Goal: Task Accomplishment & Management: Manage account settings

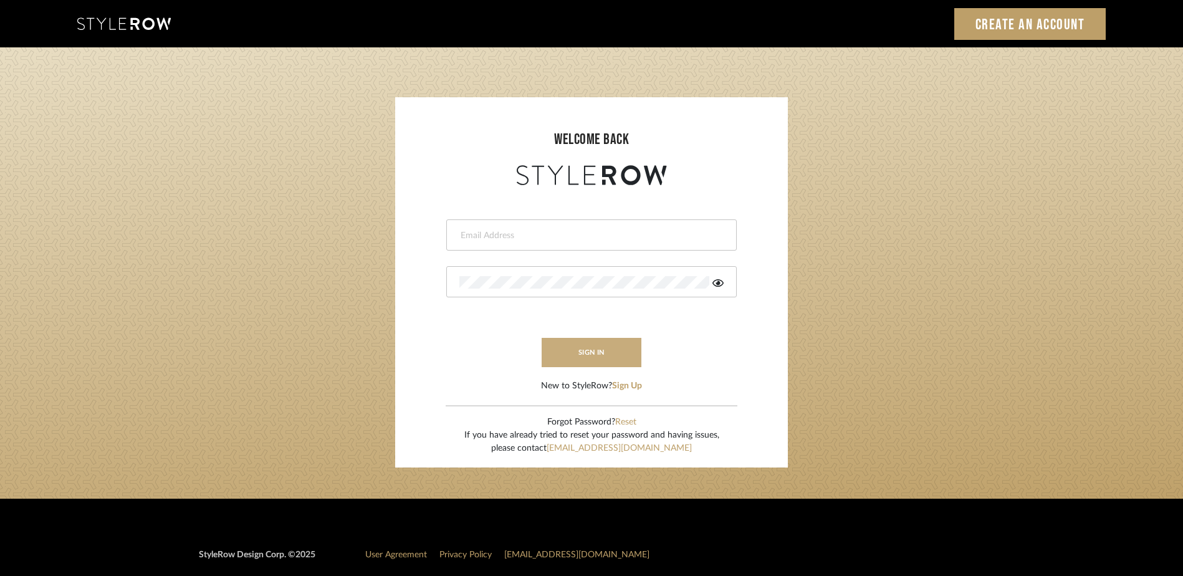
type input "[PERSON_NAME][EMAIL_ADDRESS][DOMAIN_NAME]"
click at [587, 355] on button "sign in" at bounding box center [592, 352] width 100 height 29
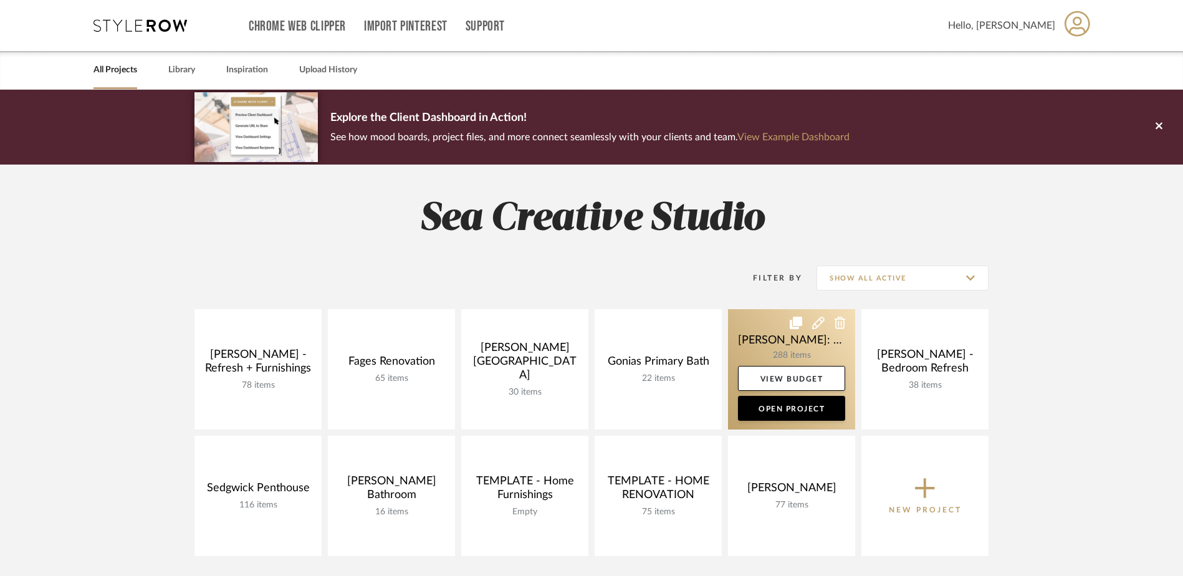
click at [812, 349] on link at bounding box center [791, 369] width 127 height 120
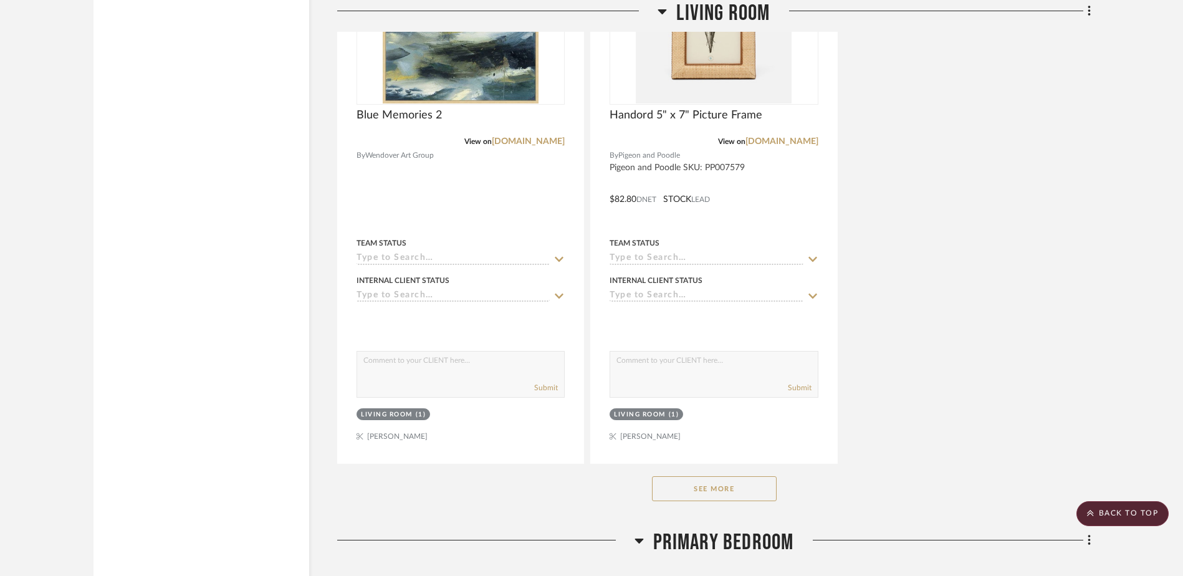
scroll to position [15083, 0]
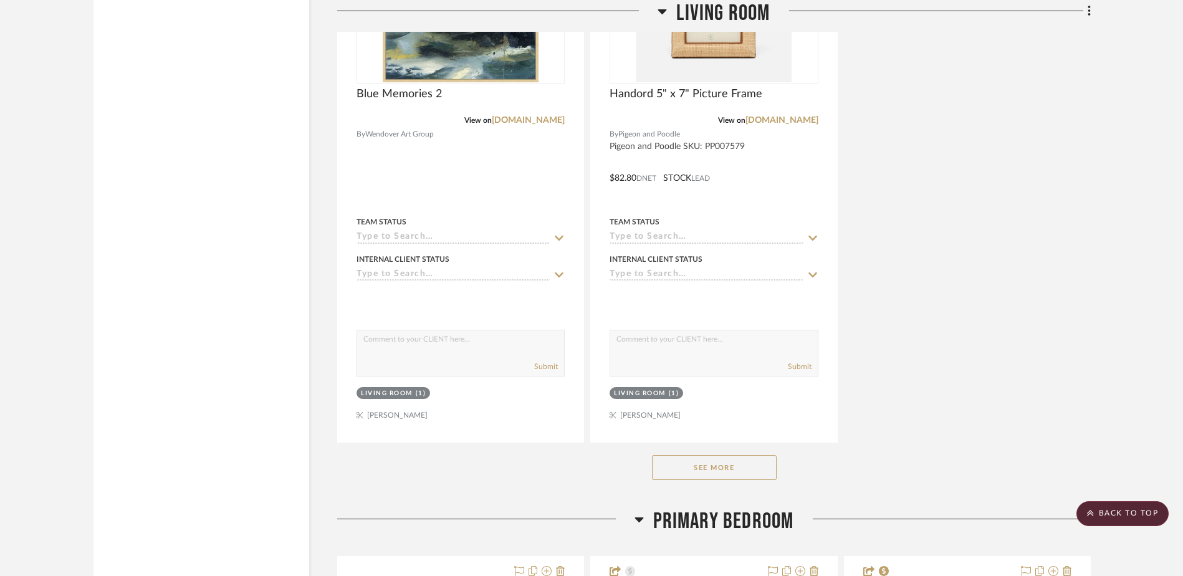
click at [708, 473] on button "See More" at bounding box center [714, 467] width 125 height 25
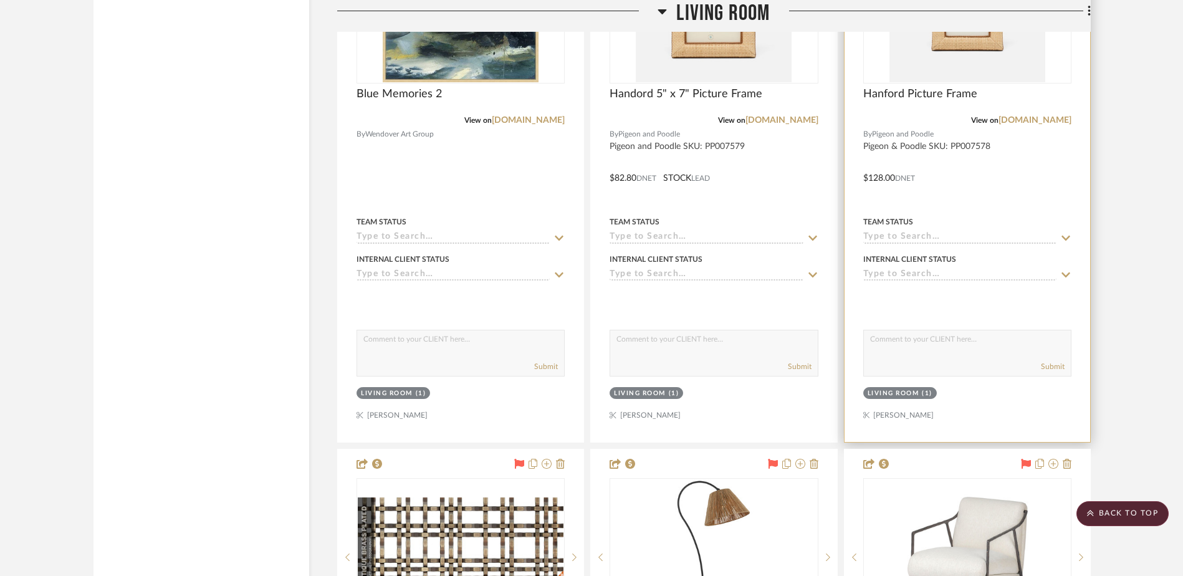
scroll to position [15395, 0]
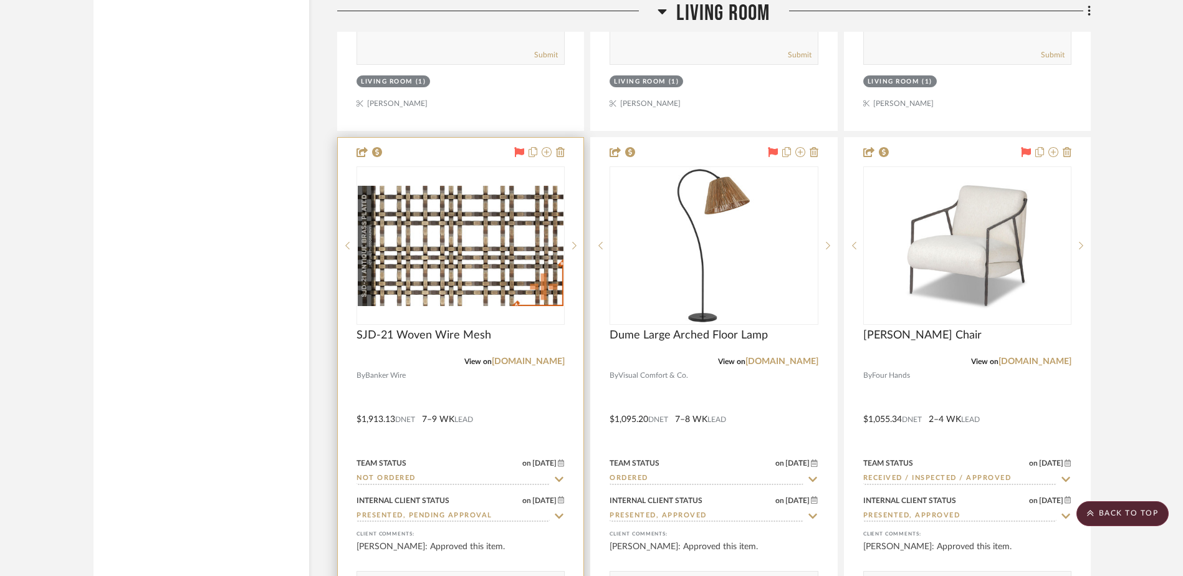
click at [560, 481] on icon at bounding box center [560, 478] width 9 height 5
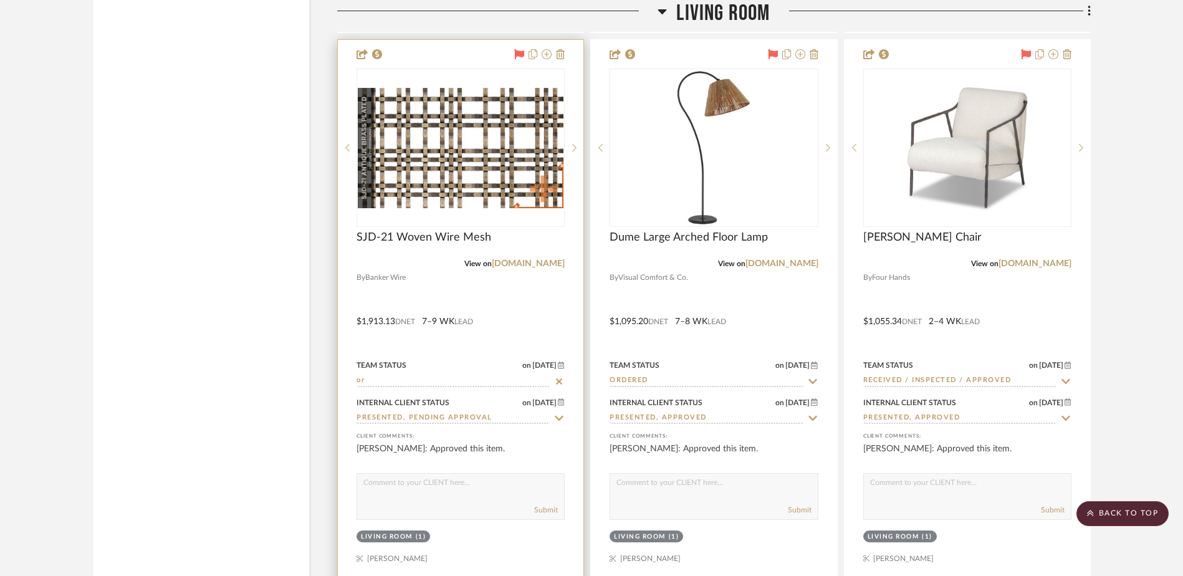
scroll to position [15520, 0]
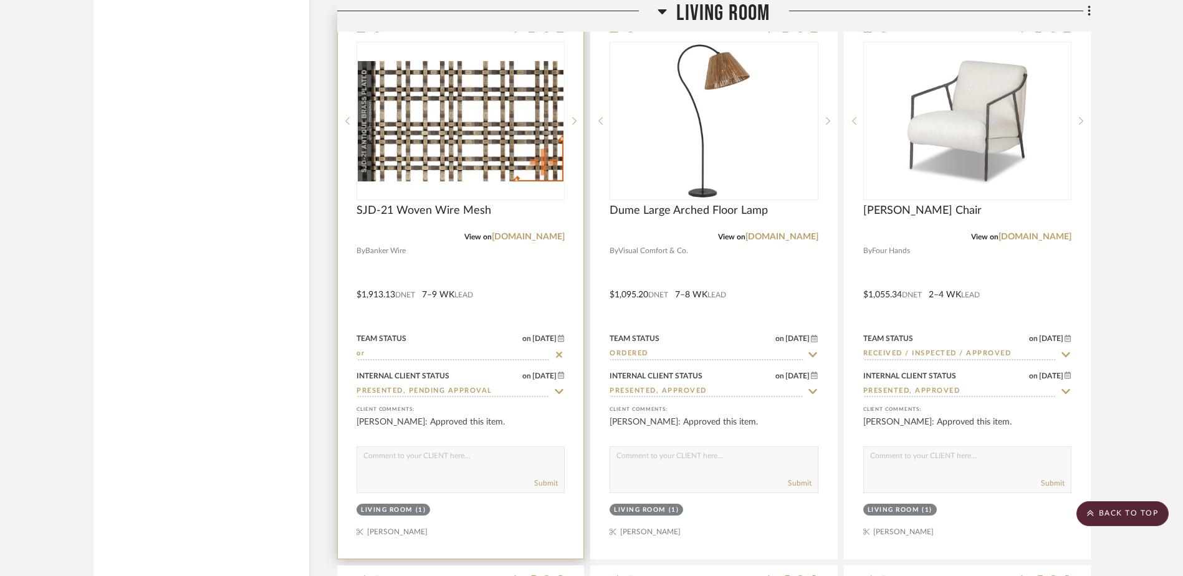
click at [448, 354] on input "or" at bounding box center [453, 355] width 193 height 12
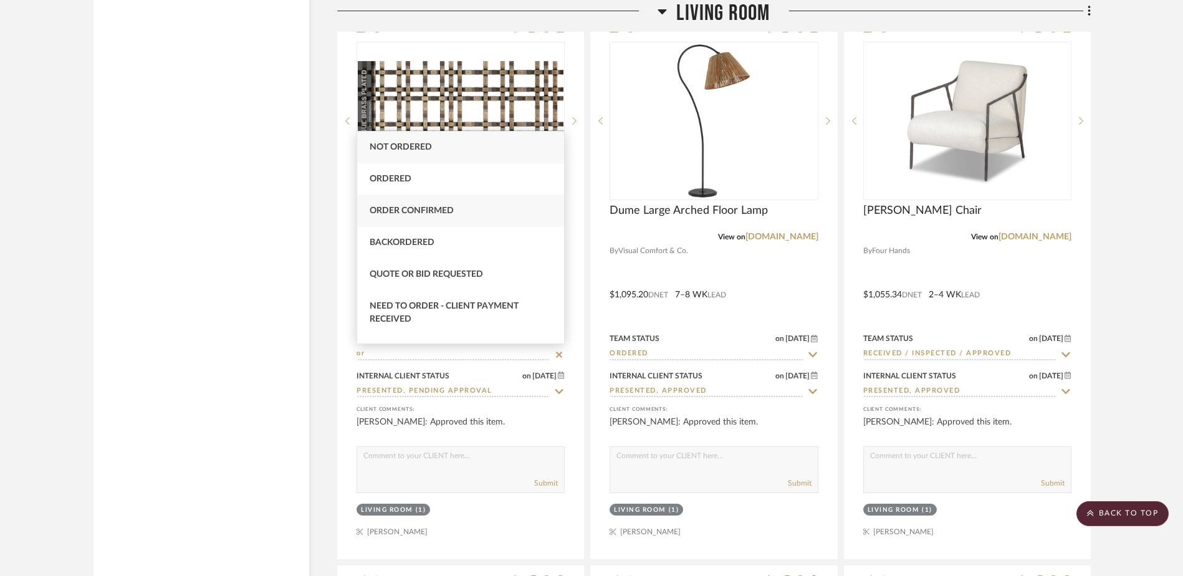
type input "or"
click at [411, 208] on span "Order Confirmed" at bounding box center [412, 210] width 84 height 9
type input "10/10/2025"
type input "Order Confirmed"
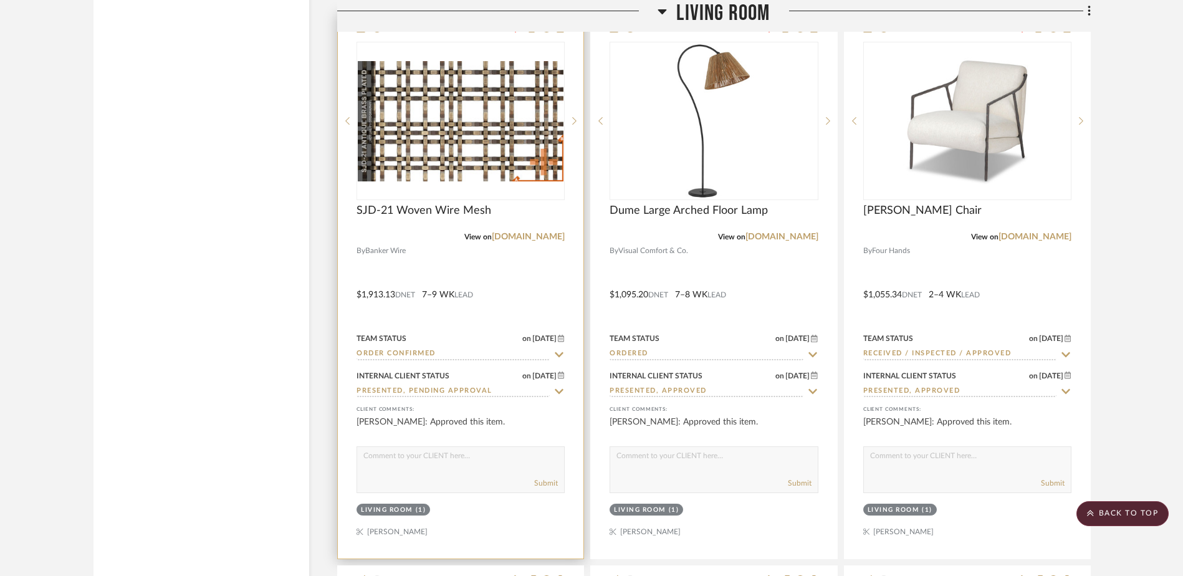
click at [463, 393] on input "Presented, Pending Approval" at bounding box center [453, 392] width 193 height 12
type input "await"
click at [558, 392] on icon at bounding box center [559, 392] width 11 height 10
type input "10/10/2025"
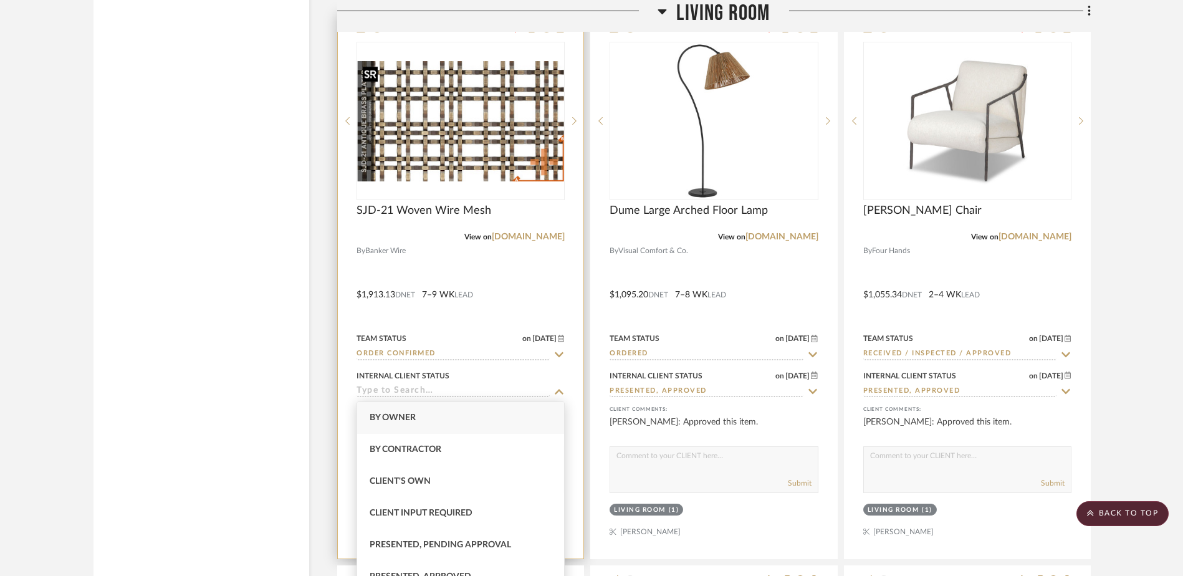
click at [0, 0] on img at bounding box center [0, 0] width 0 height 0
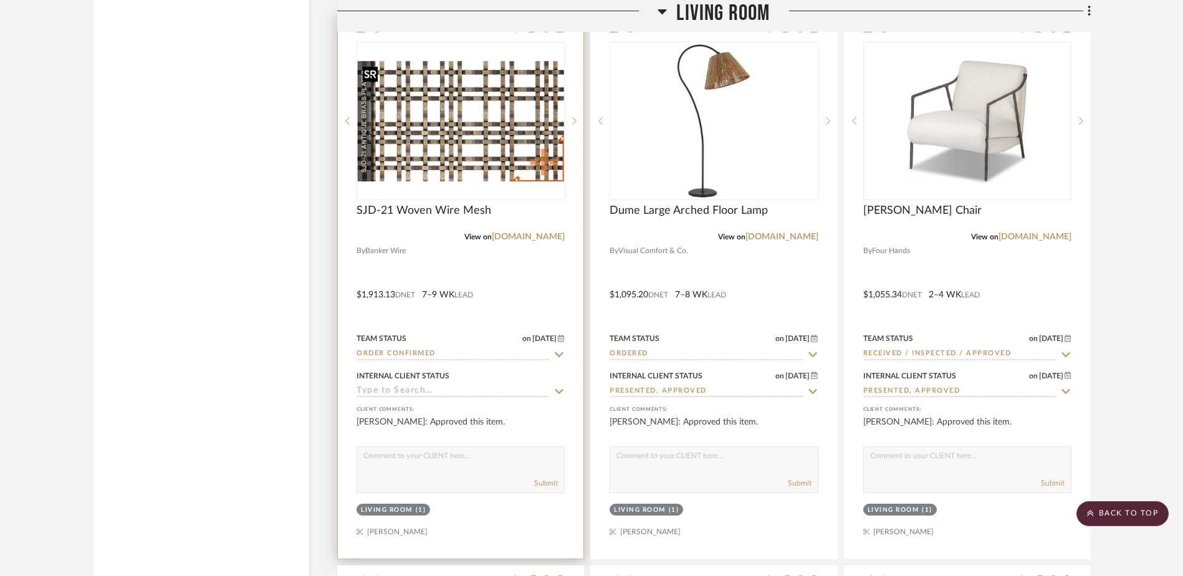
click at [466, 152] on img "0" at bounding box center [461, 121] width 206 height 120
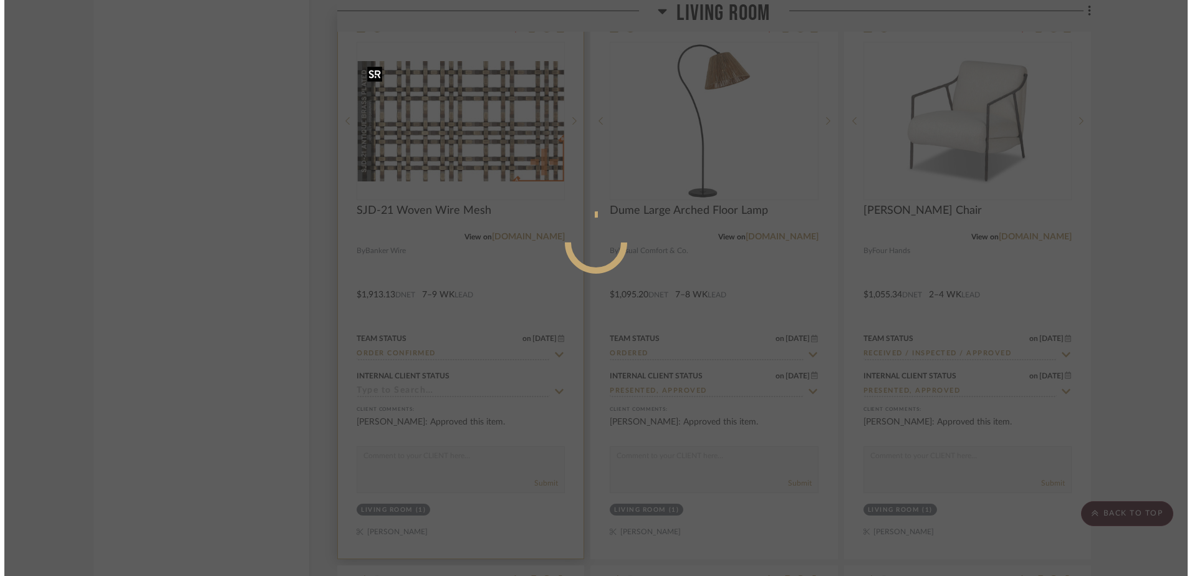
scroll to position [0, 0]
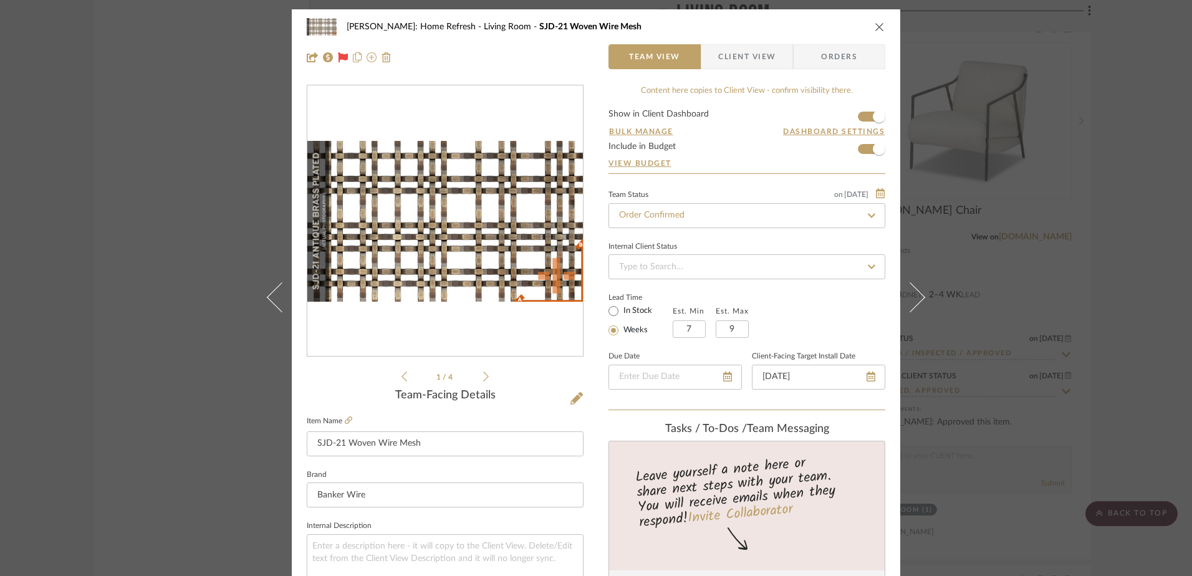
click at [756, 58] on span "Client View" at bounding box center [746, 56] width 57 height 25
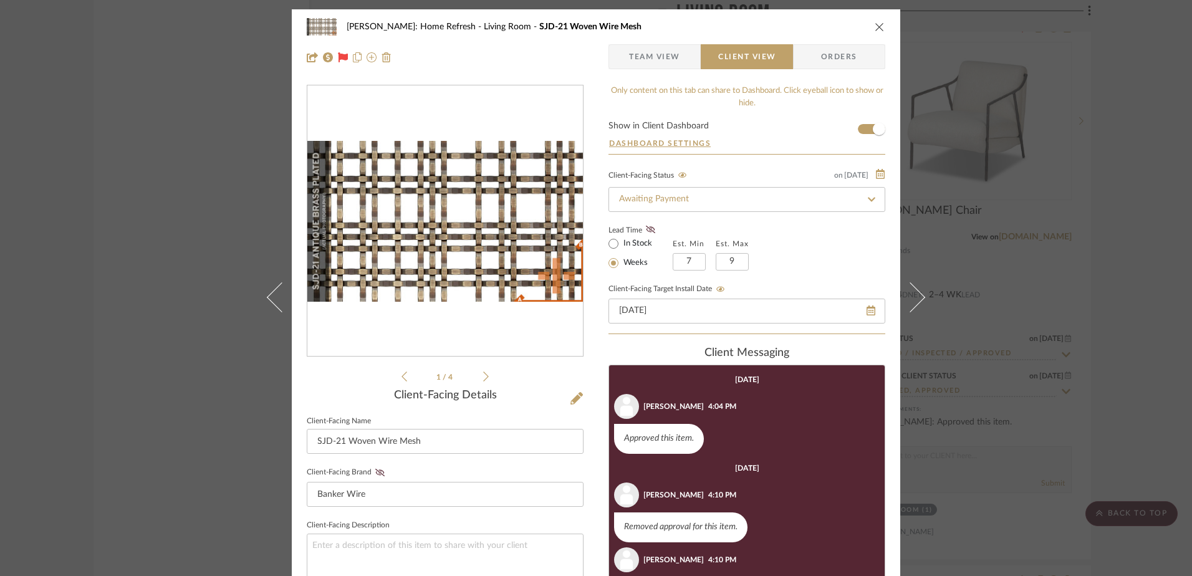
click at [809, 49] on span "Orders" at bounding box center [839, 56] width 64 height 25
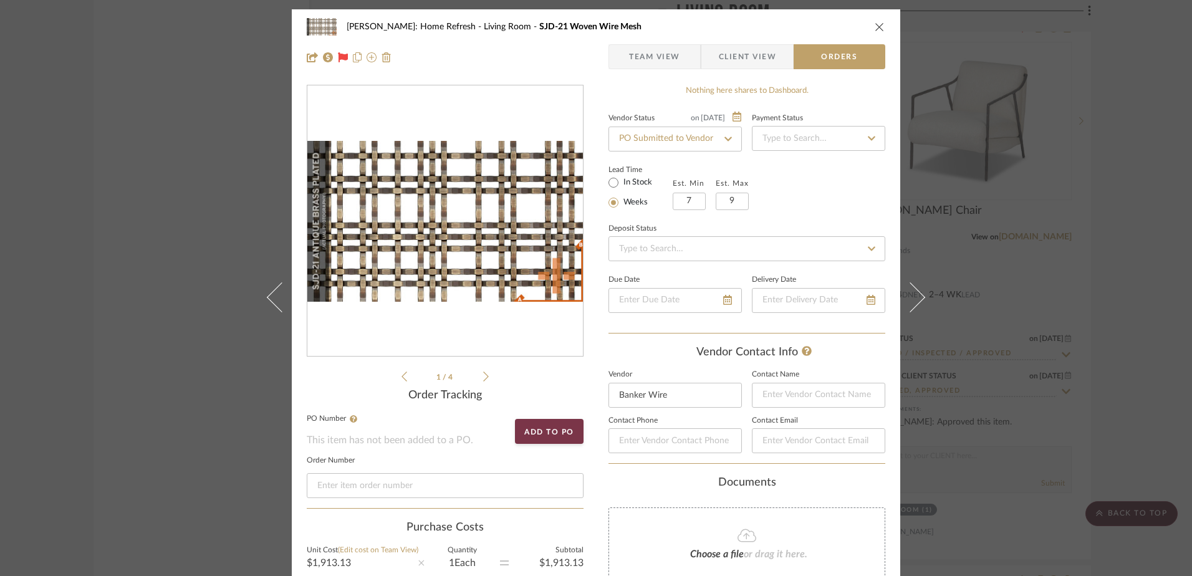
click at [726, 140] on icon at bounding box center [728, 139] width 11 height 9
type input "10/10/2025"
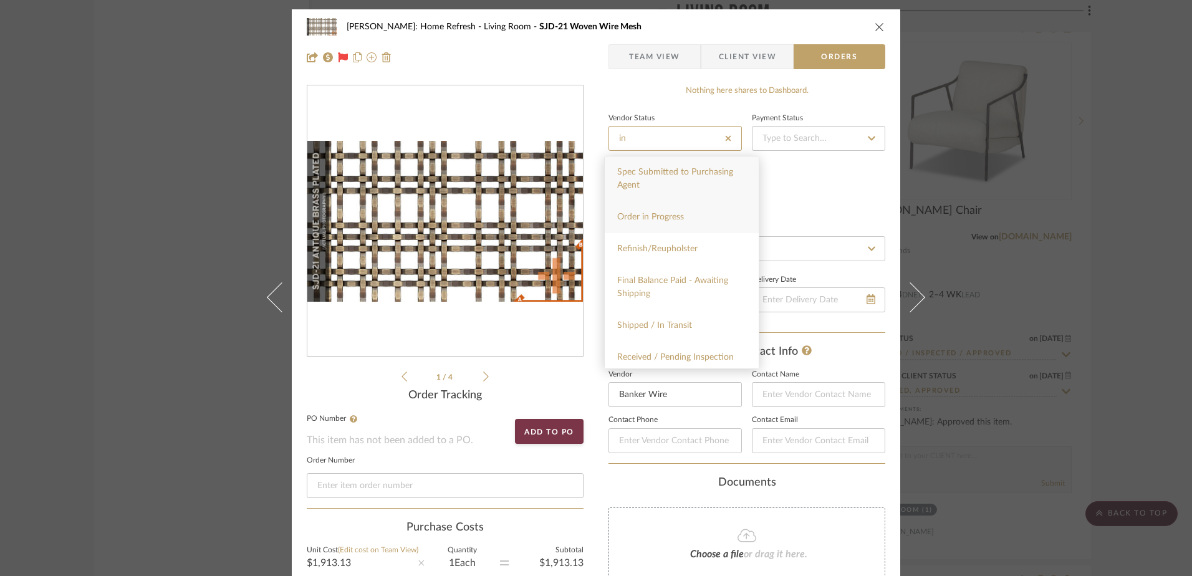
type input "in"
click at [681, 219] on span "Order in Progress" at bounding box center [650, 217] width 67 height 9
type input "10/10/2025"
type input "Order in Progress"
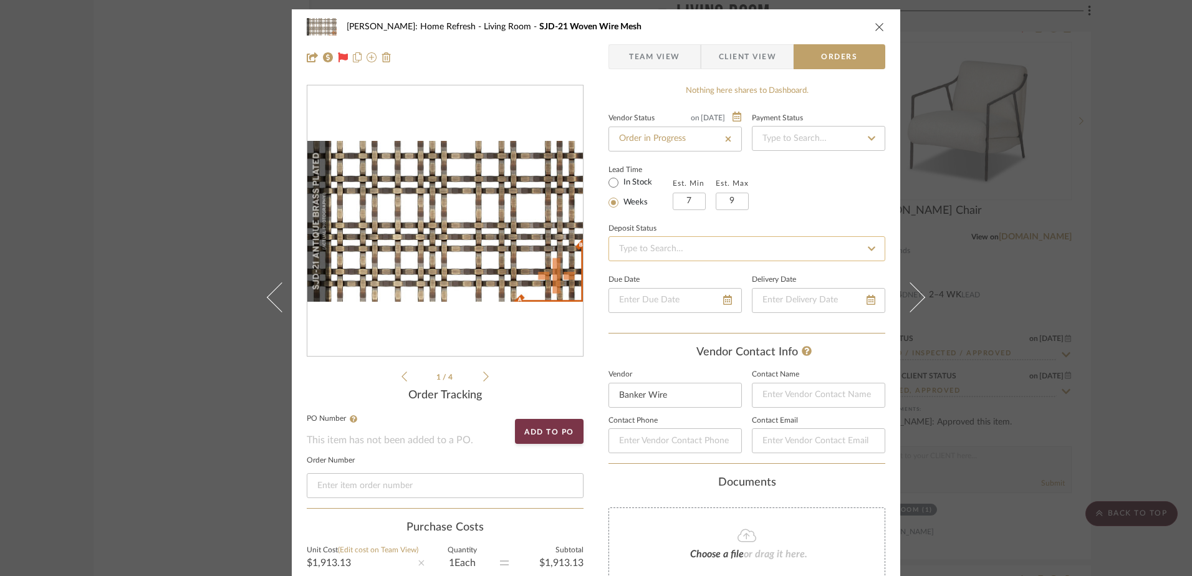
click at [763, 251] on input at bounding box center [747, 248] width 277 height 25
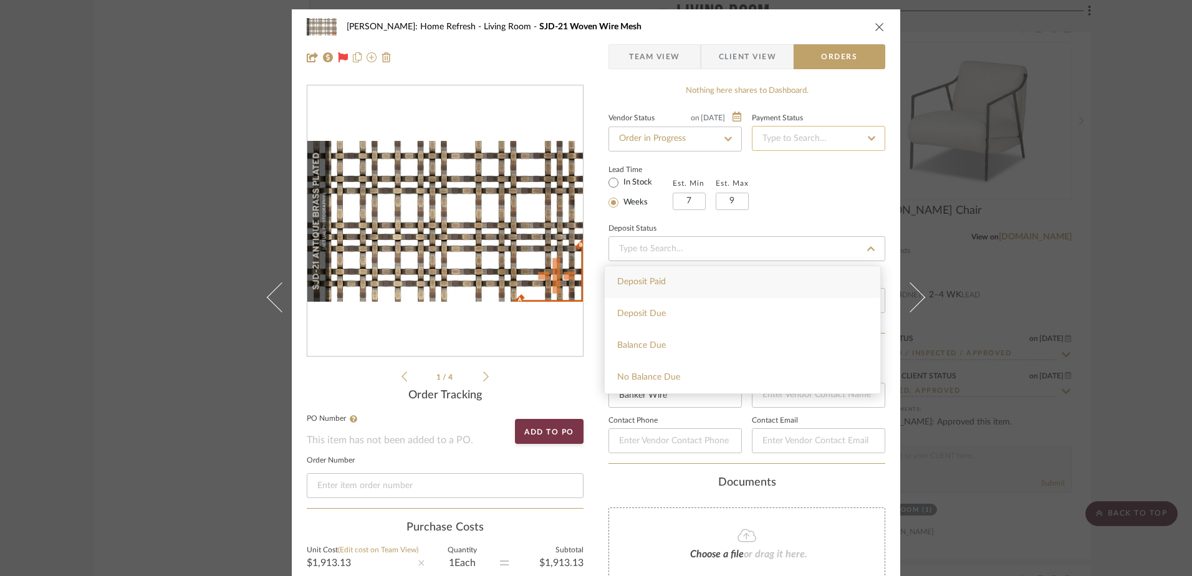
click at [784, 138] on input at bounding box center [818, 138] width 133 height 25
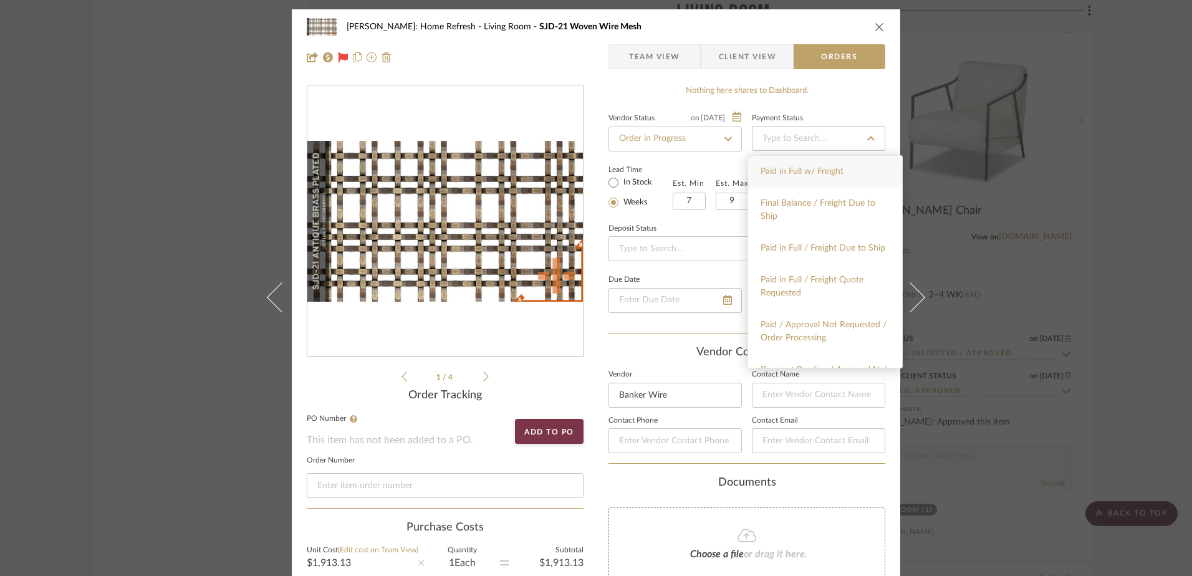
click at [783, 170] on span "Paid in Full w/ Freight" at bounding box center [802, 171] width 83 height 9
type input "10/10/2025"
type input "Paid in Full w/ Freight"
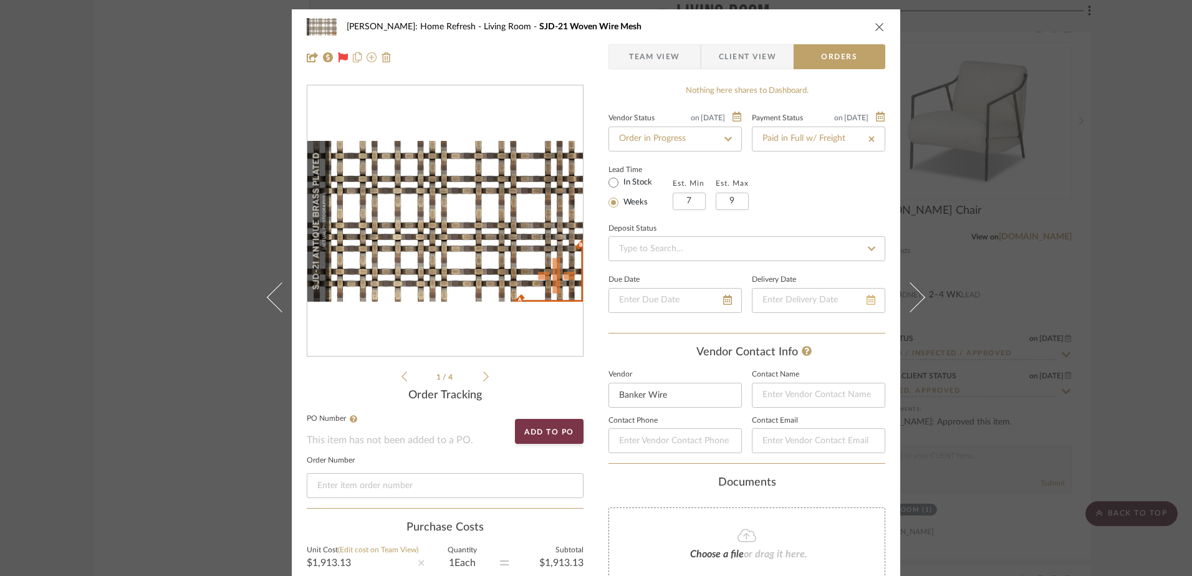
click at [867, 299] on icon at bounding box center [871, 300] width 9 height 10
click at [896, 327] on span at bounding box center [903, 326] width 30 height 30
click at [813, 383] on span "4" at bounding box center [809, 385] width 15 height 15
type input "11/4/2025"
click at [837, 205] on div "Lead Time In Stock Weeks Est. Min 7 Est. Max 9" at bounding box center [747, 185] width 277 height 49
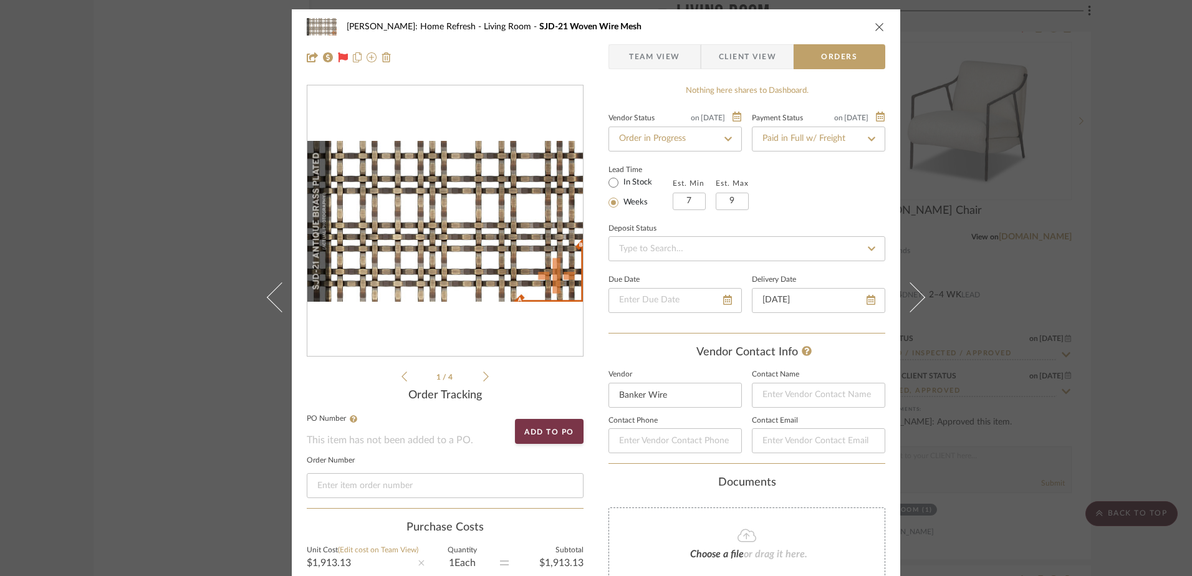
click at [652, 62] on span "Team View" at bounding box center [654, 56] width 51 height 25
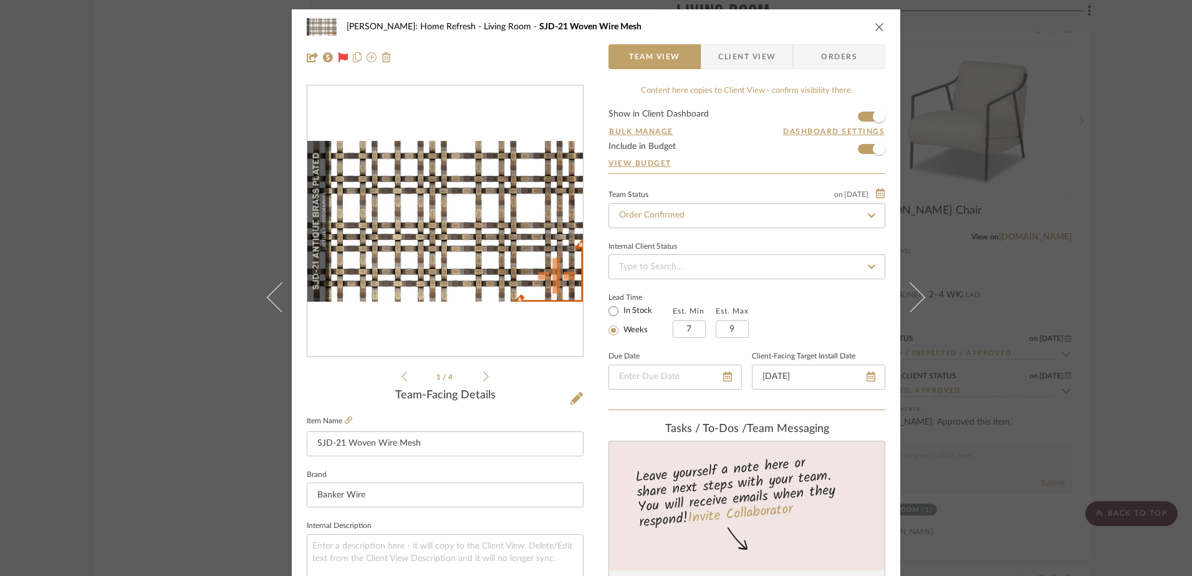
click at [875, 24] on icon "close" at bounding box center [880, 27] width 10 height 10
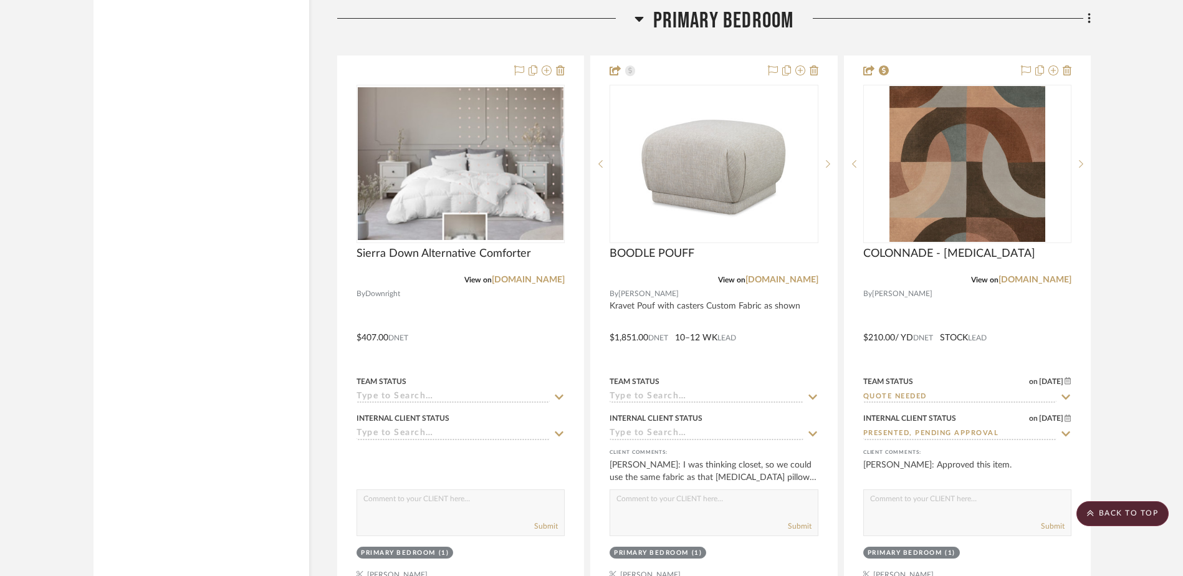
scroll to position [20139, 0]
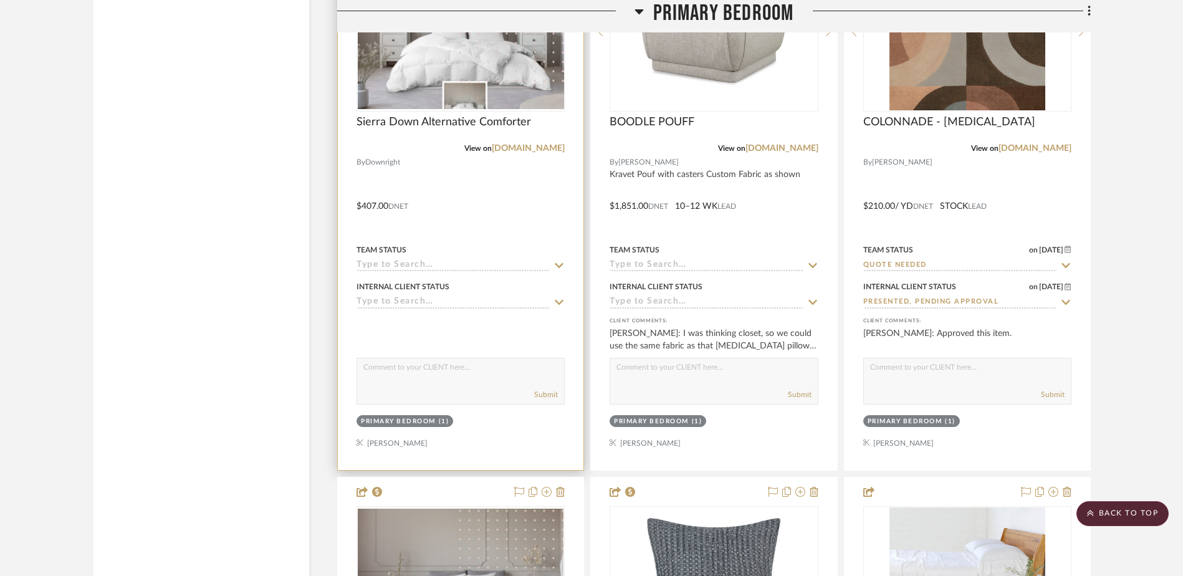
click at [456, 52] on img "0" at bounding box center [461, 32] width 206 height 153
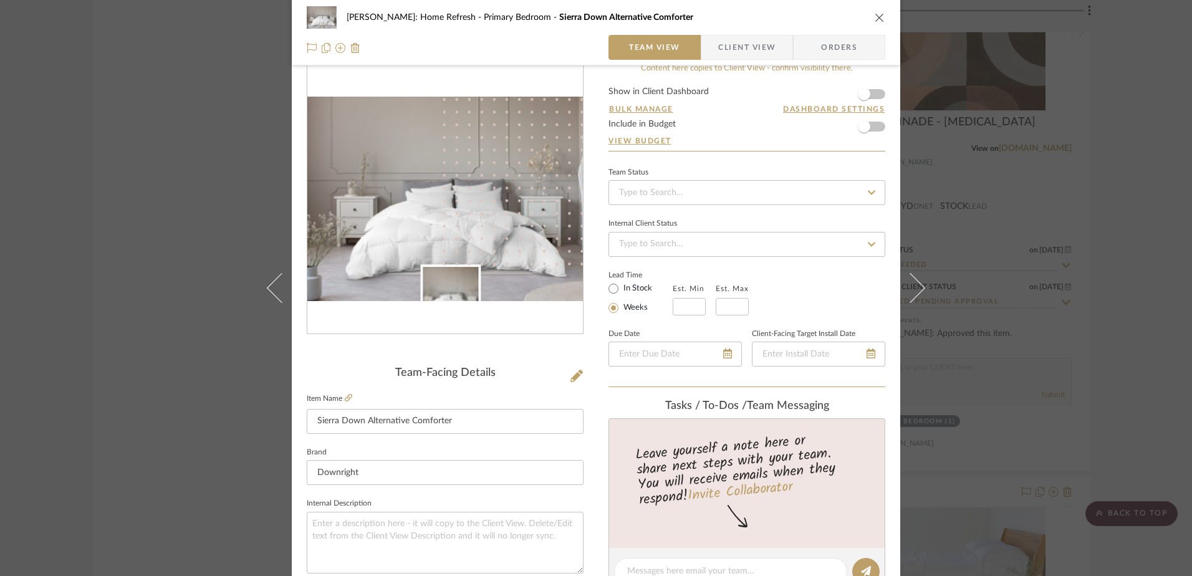
scroll to position [0, 0]
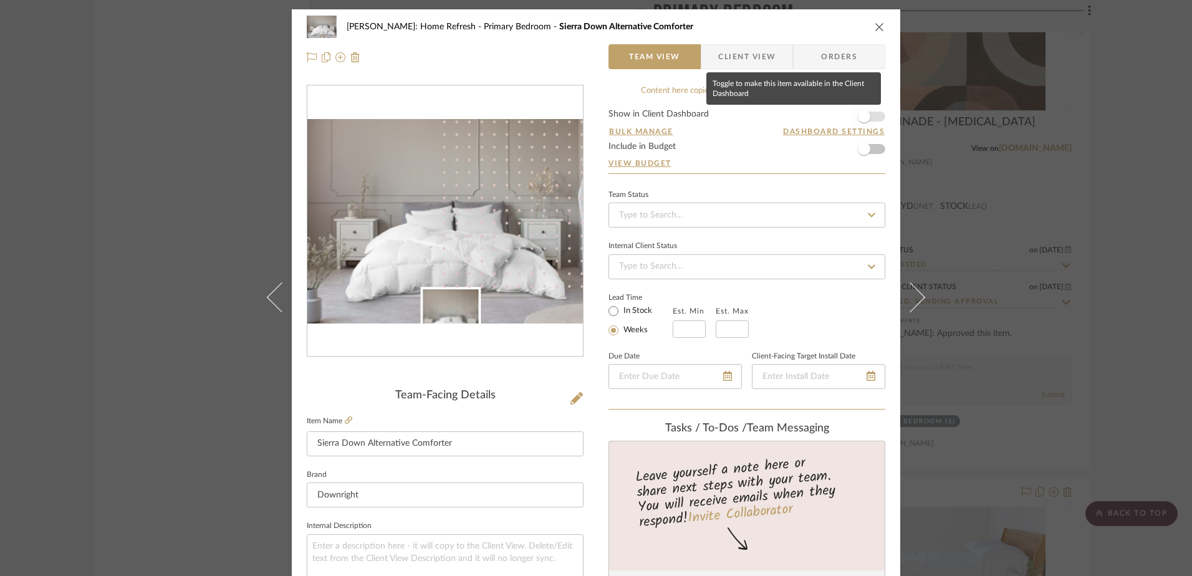
click at [866, 117] on span "button" at bounding box center [863, 116] width 27 height 27
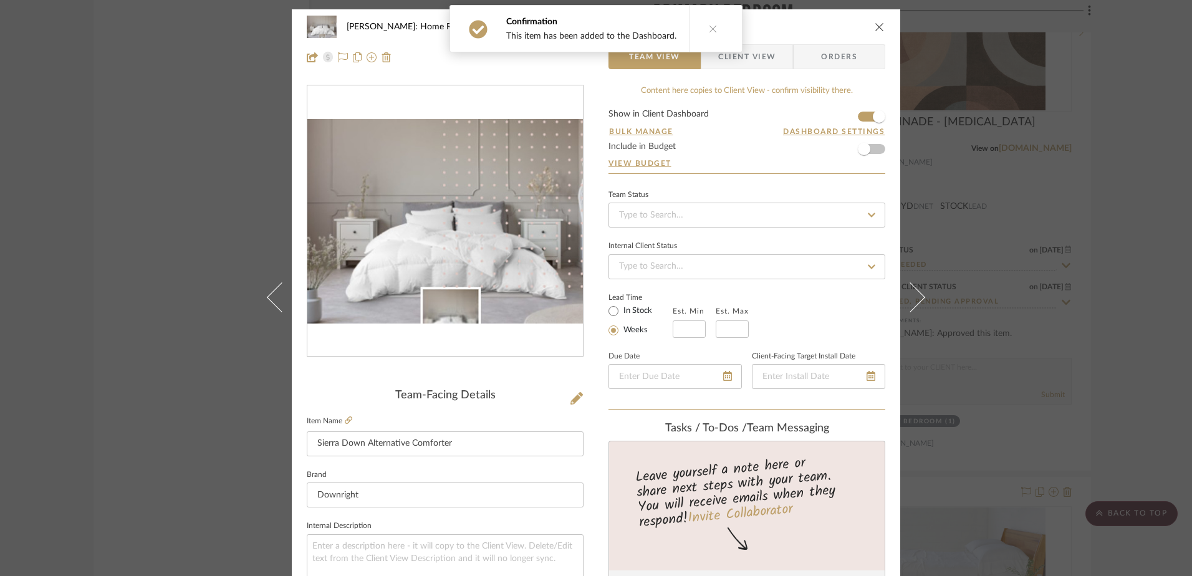
click at [711, 29] on icon at bounding box center [713, 28] width 9 height 9
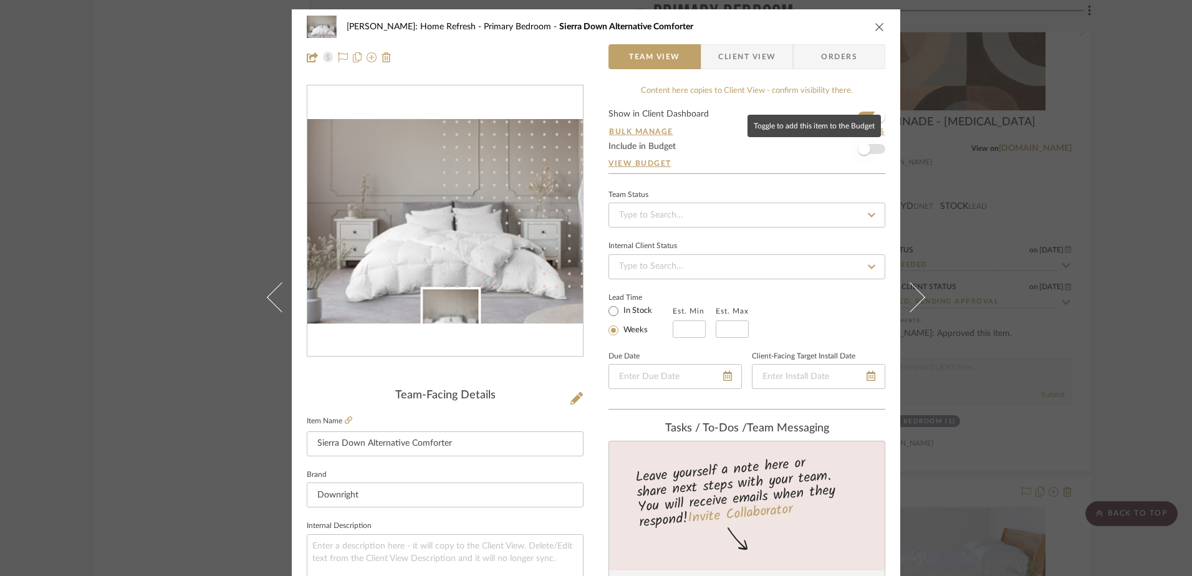
click at [866, 145] on span "button" at bounding box center [863, 148] width 27 height 27
click at [809, 213] on input at bounding box center [747, 215] width 277 height 25
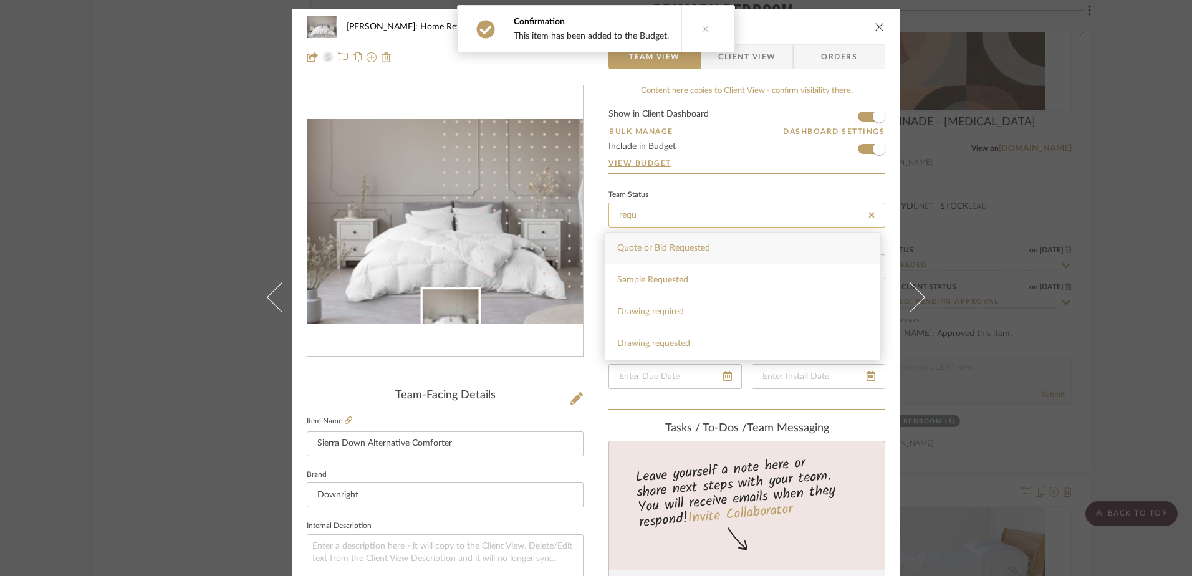
drag, startPoint x: 671, startPoint y: 209, endPoint x: 610, endPoint y: 222, distance: 62.4
click at [610, 222] on input "requ" at bounding box center [747, 215] width 277 height 25
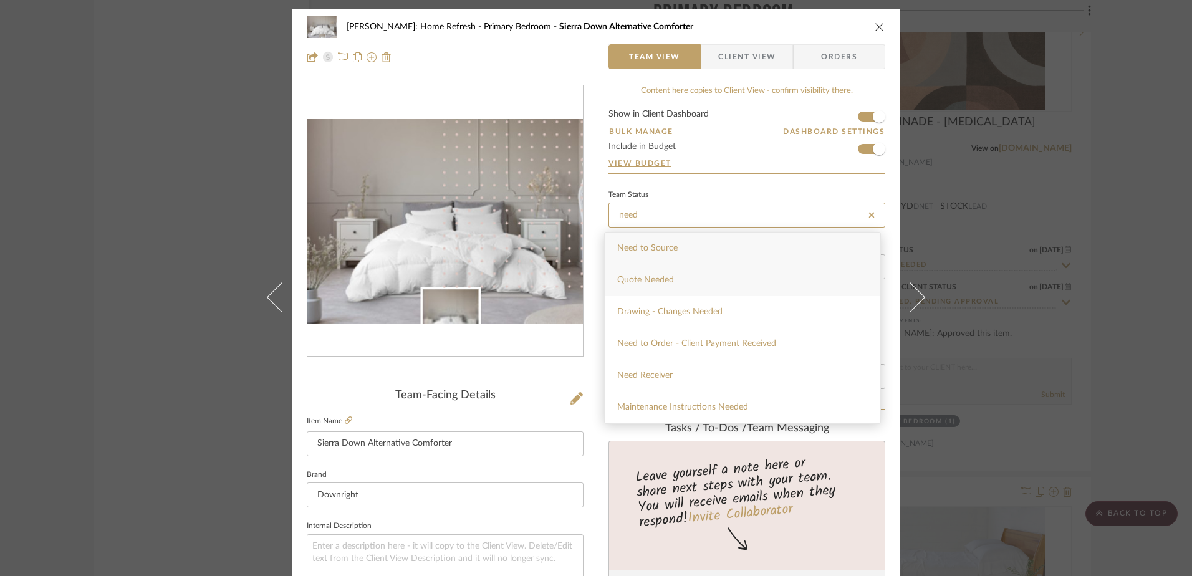
type input "need"
click at [638, 274] on div "Quote Needed" at bounding box center [743, 280] width 276 height 32
type input "10/10/2025"
type input "Quote Needed"
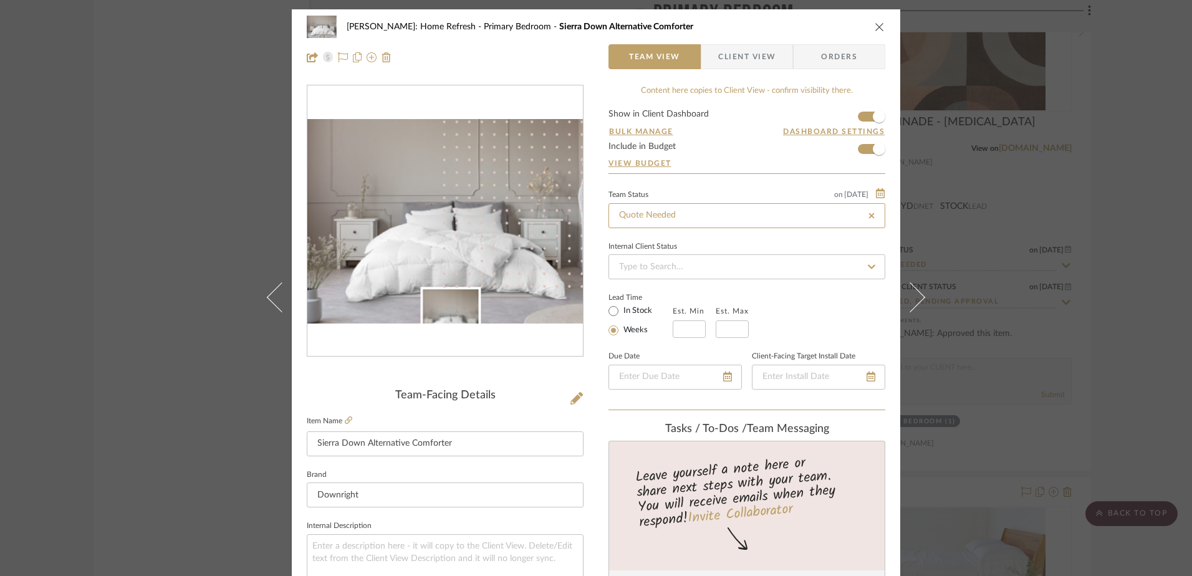
type input "10/10/2025"
type input "Quote Needed"
click at [638, 267] on input at bounding box center [747, 266] width 277 height 25
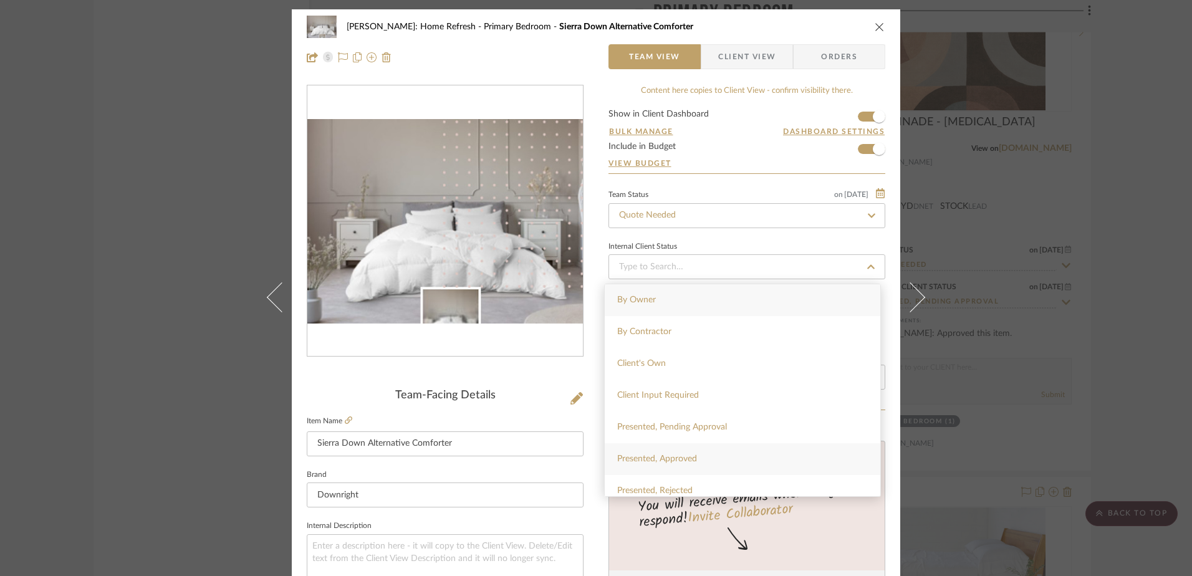
click at [714, 461] on div "Presented, Approved" at bounding box center [743, 459] width 276 height 32
type input "10/10/2025"
type input "Presented, Approved"
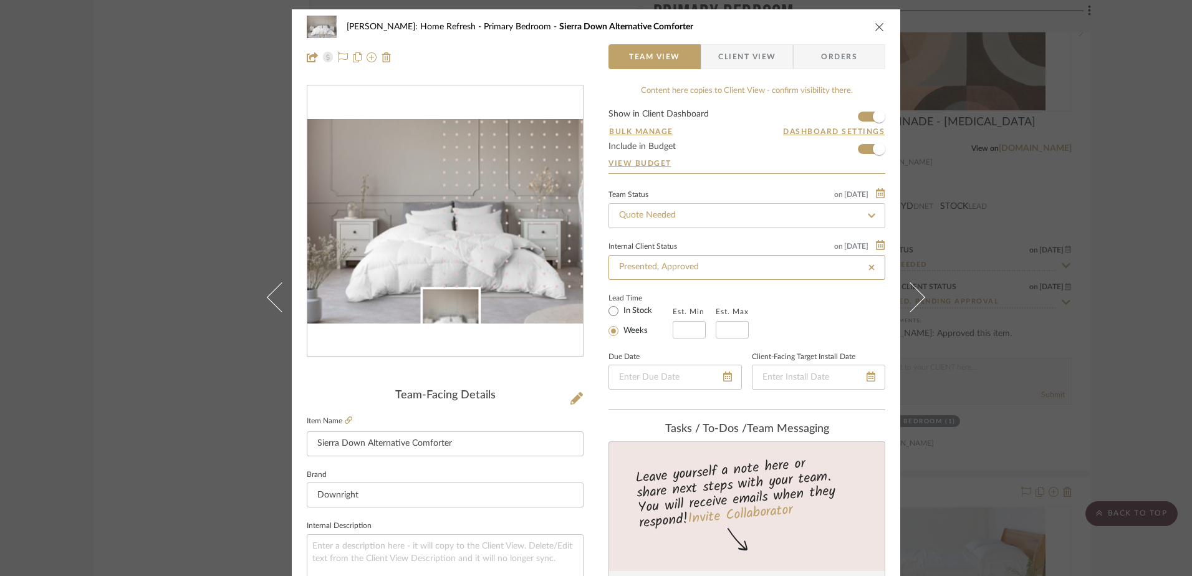
type input "10/10/2025"
type input "Presented, Approved"
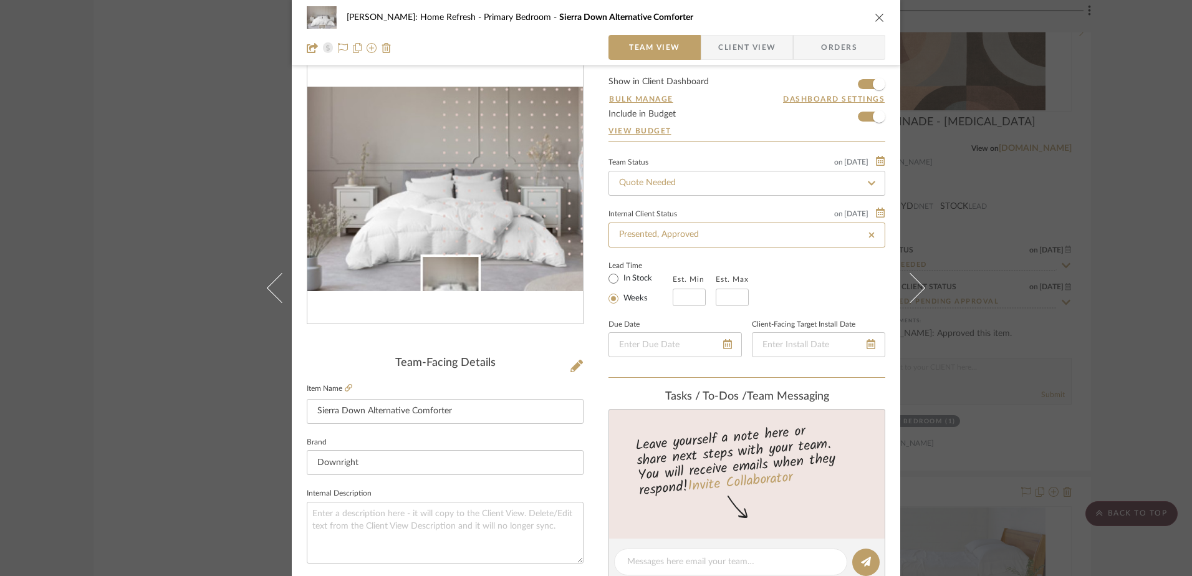
scroll to position [62, 0]
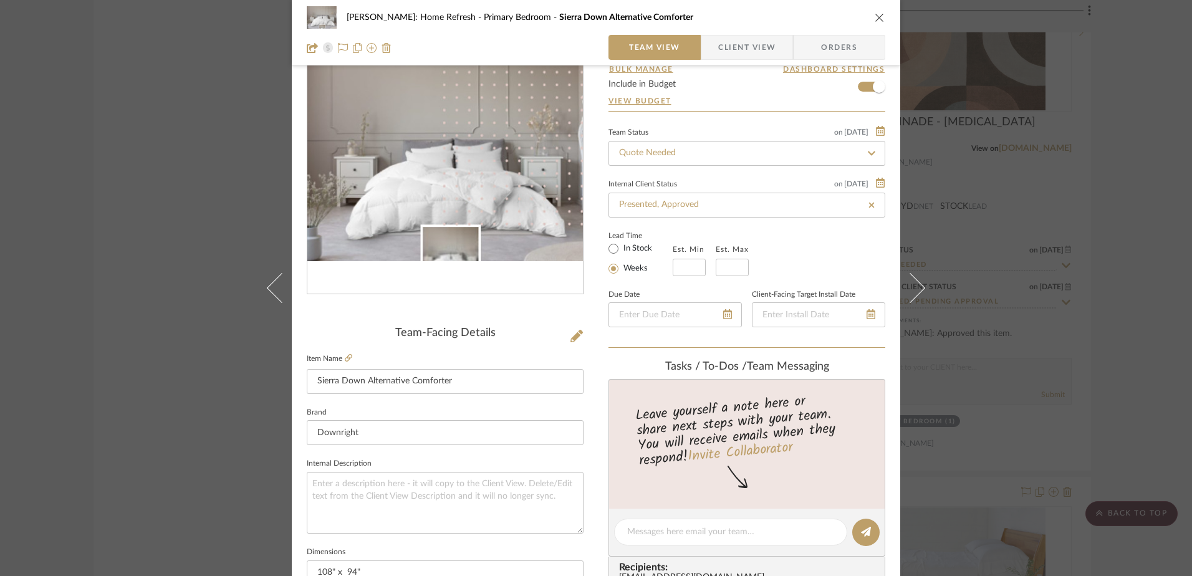
click at [730, 46] on span "Client View" at bounding box center [746, 47] width 57 height 25
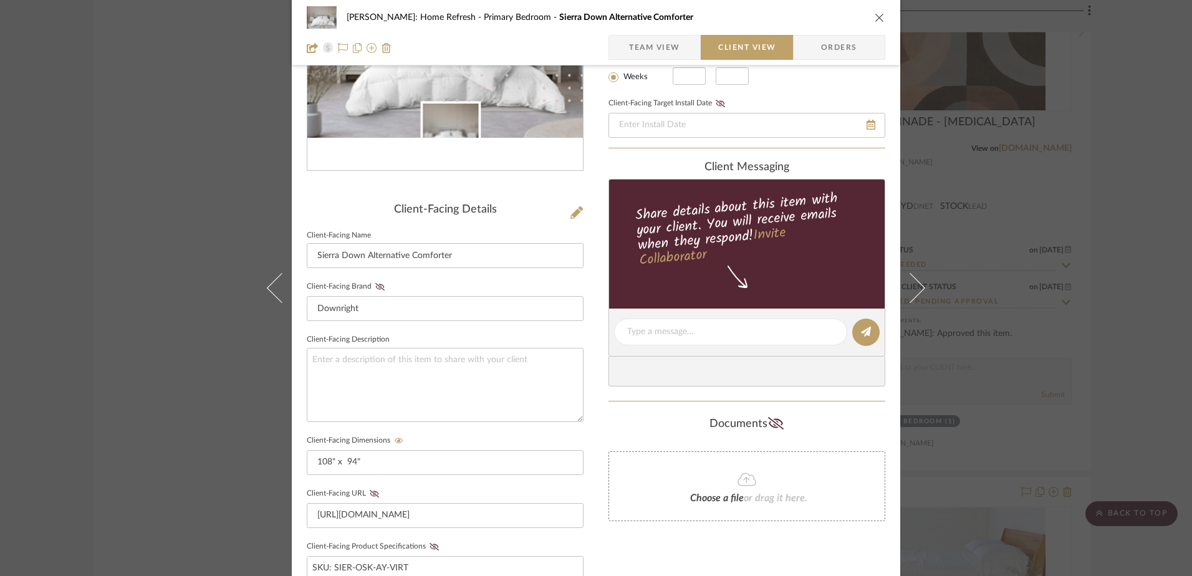
scroll to position [187, 0]
click at [694, 335] on textarea at bounding box center [730, 330] width 207 height 13
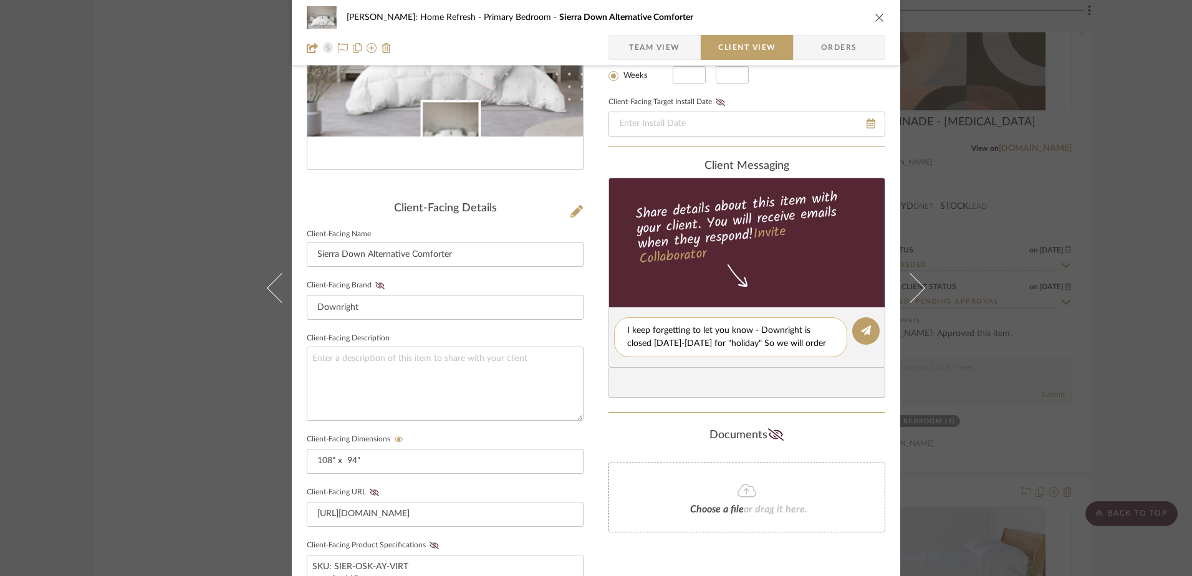
scroll to position [0, 0]
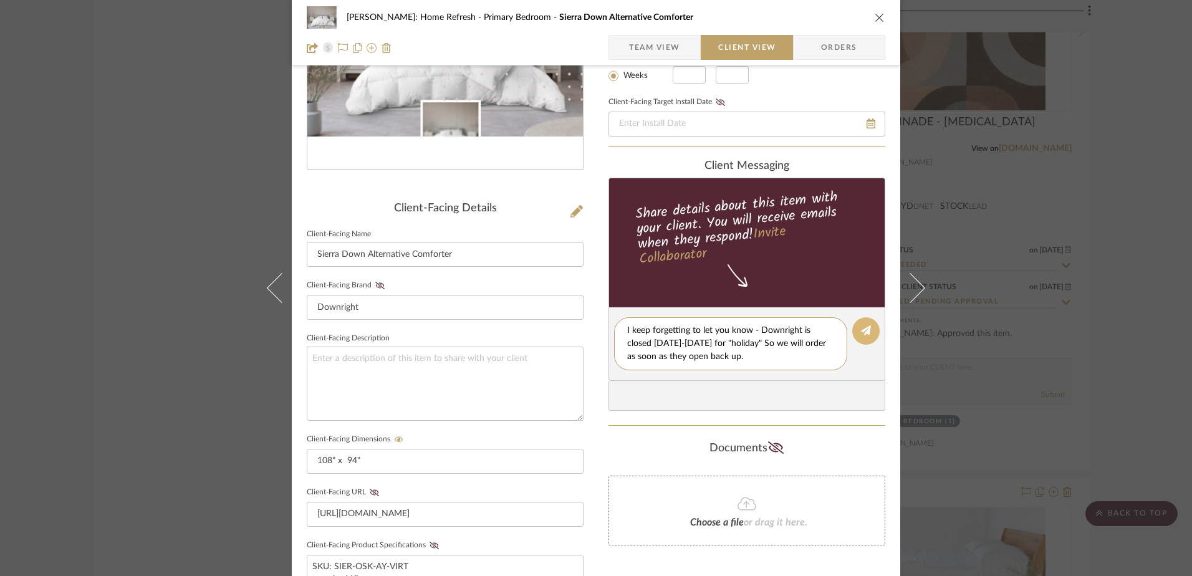
type textarea "I keep forgetting to let you know - Downright is closed 10.01-10.16.25 for "hol…"
click at [866, 333] on icon at bounding box center [866, 330] width 10 height 10
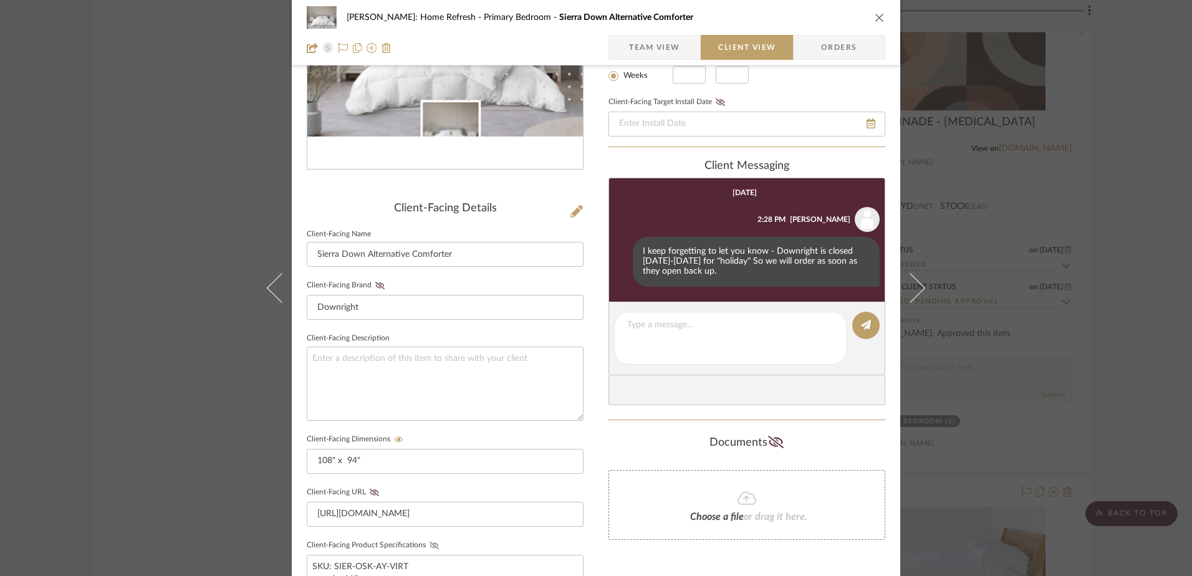
click at [428, 541] on button "Client-Facing Product Specifications" at bounding box center [434, 545] width 17 height 9
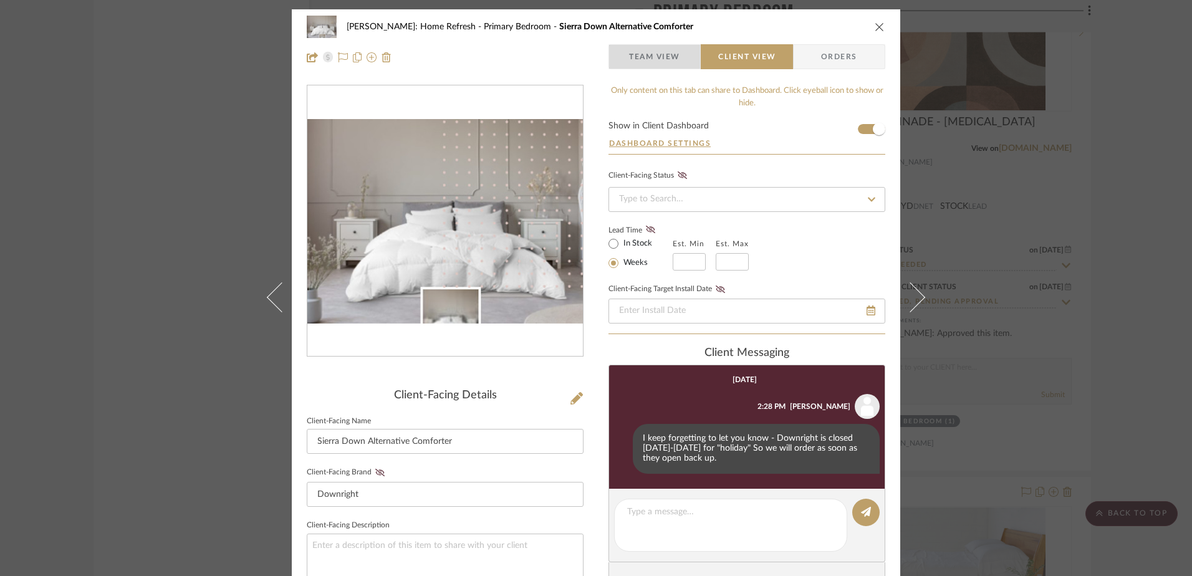
click at [634, 60] on span "Team View" at bounding box center [654, 56] width 51 height 25
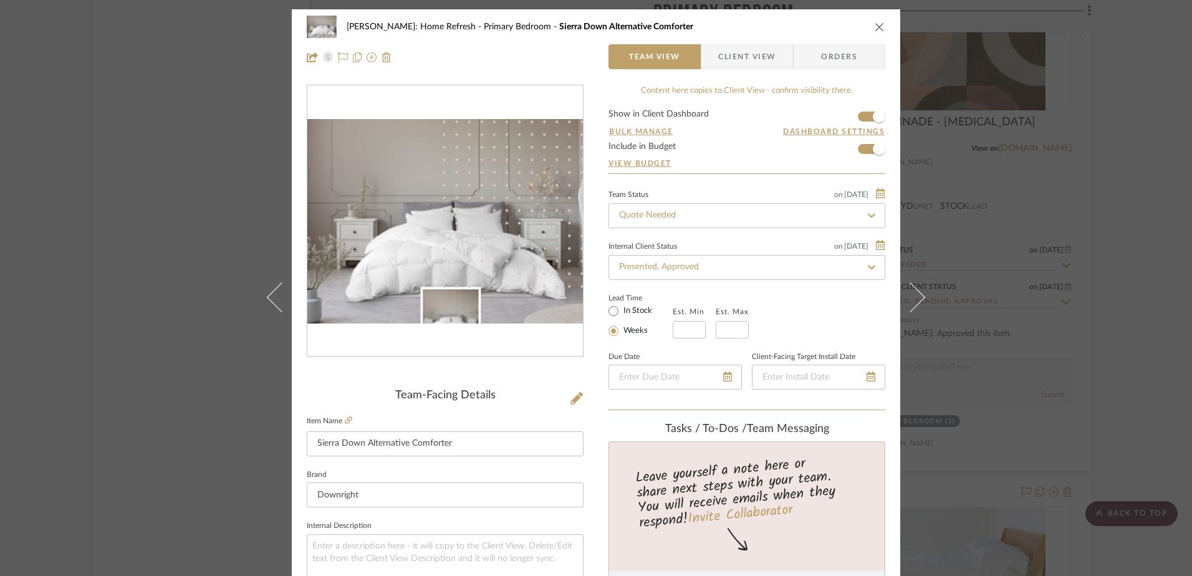
click at [876, 29] on icon "close" at bounding box center [880, 27] width 10 height 10
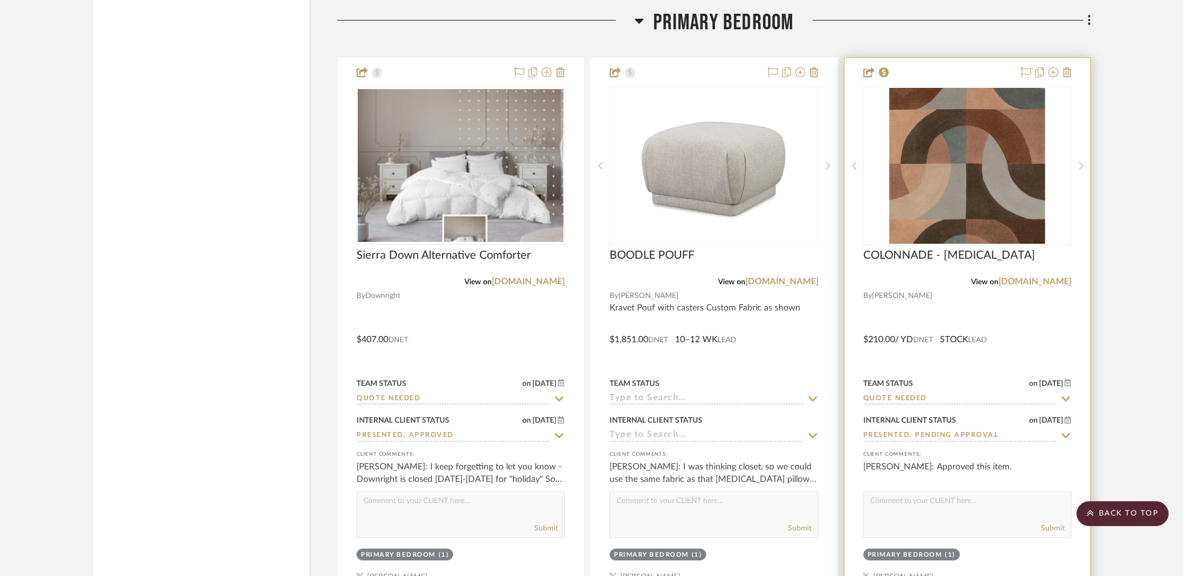
scroll to position [19952, 0]
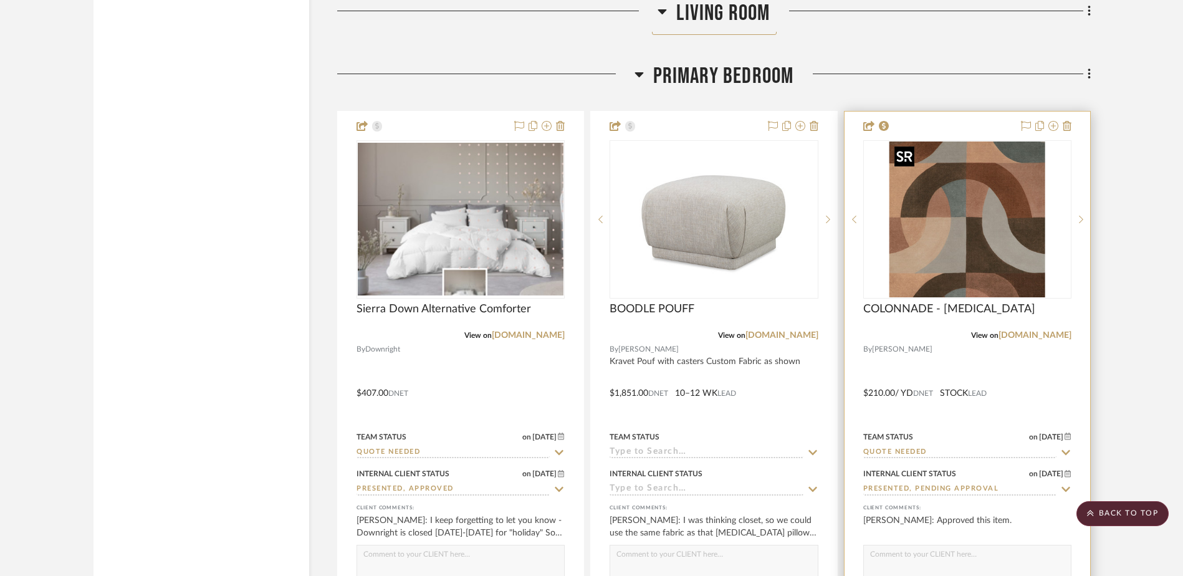
click at [994, 228] on img "0" at bounding box center [968, 220] width 156 height 156
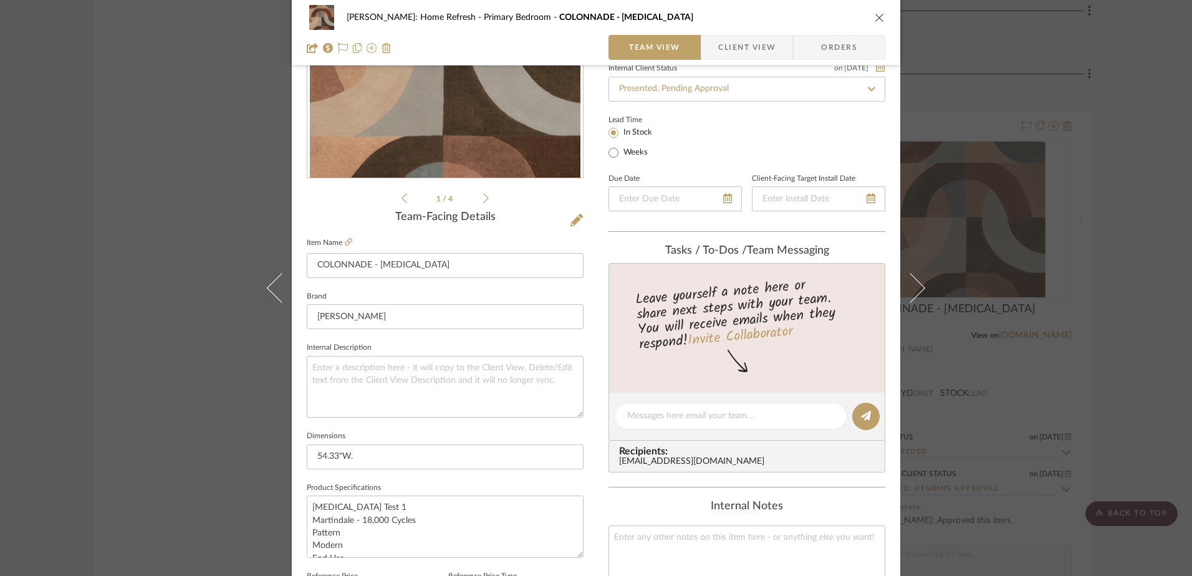
scroll to position [312, 0]
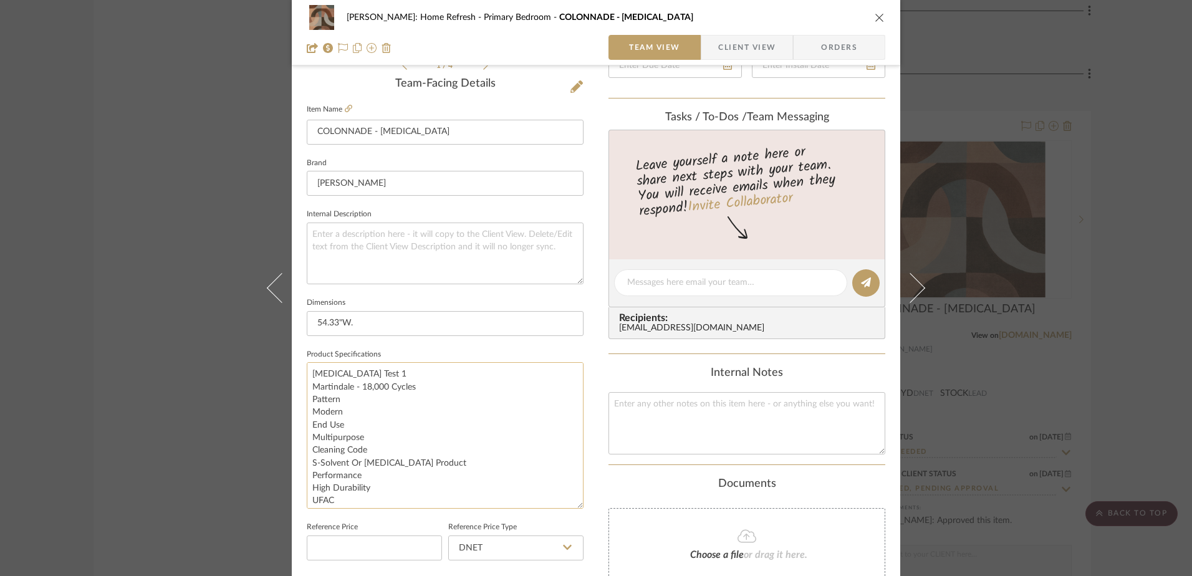
drag, startPoint x: 574, startPoint y: 421, endPoint x: 576, endPoint y: 510, distance: 88.6
click at [576, 509] on textarea "Abrasion Test 1 Martindale - 18,000 Cycles Pattern Modern End Use Multipurpose …" at bounding box center [445, 435] width 277 height 147
drag, startPoint x: 384, startPoint y: 476, endPoint x: 306, endPoint y: 418, distance: 97.5
click at [307, 418] on textarea "Abrasion Test 1 Martindale - 18,000 Cycles Pattern Modern End Use Multipurpose …" at bounding box center [445, 437] width 277 height 150
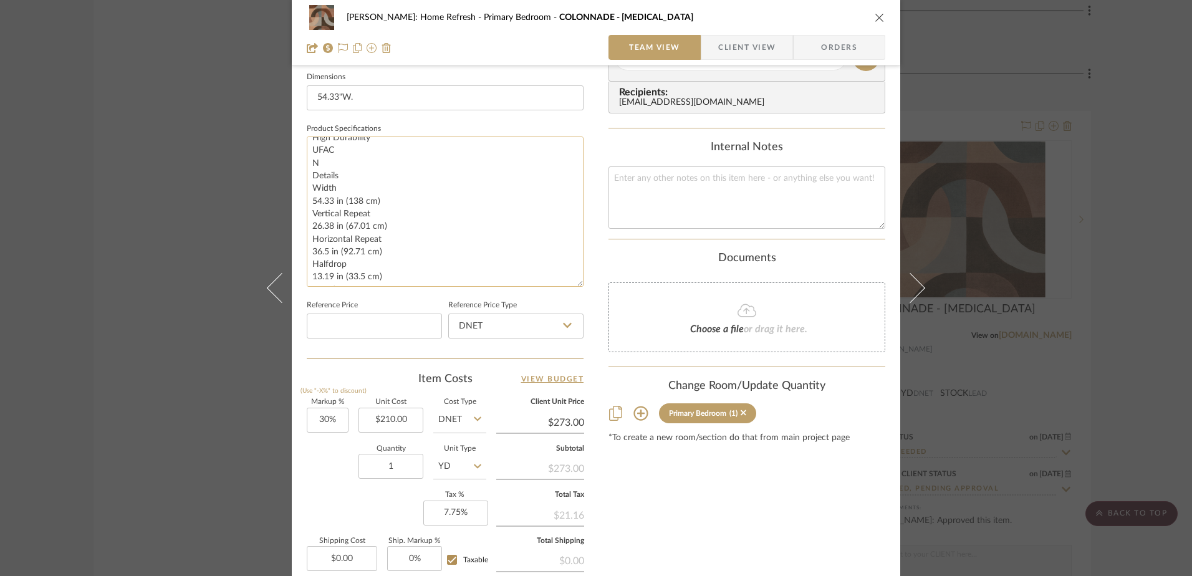
scroll to position [561, 0]
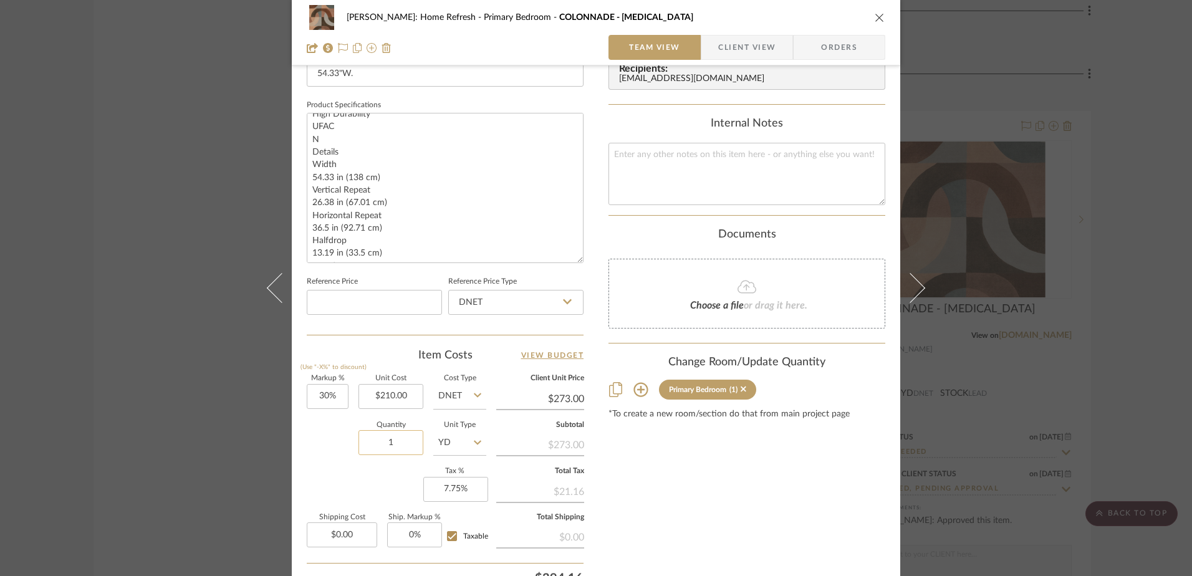
click at [400, 435] on input "1" at bounding box center [390, 442] width 65 height 25
type input "2"
click at [360, 488] on div "Markup % (Use "-X%" to discount) 30% Unit Cost $210.00 Cost Type DNET Client Un…" at bounding box center [445, 466] width 277 height 182
click at [325, 397] on input "30" at bounding box center [328, 396] width 42 height 25
type input "20%"
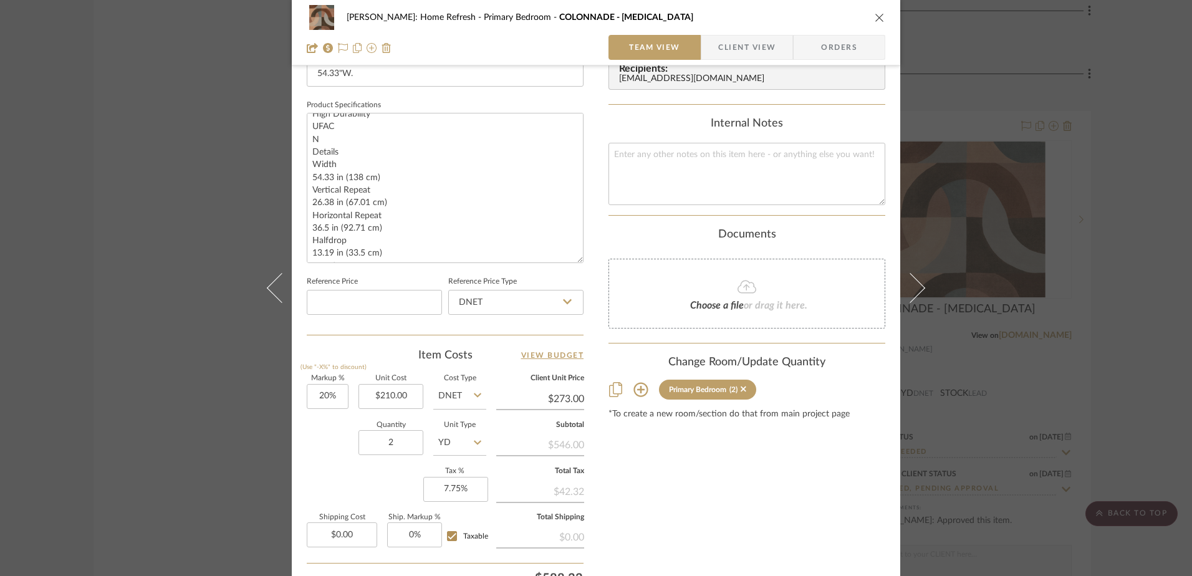
click at [316, 429] on div "Quantity 2 Unit Type YD" at bounding box center [397, 444] width 180 height 44
type input "$252.00"
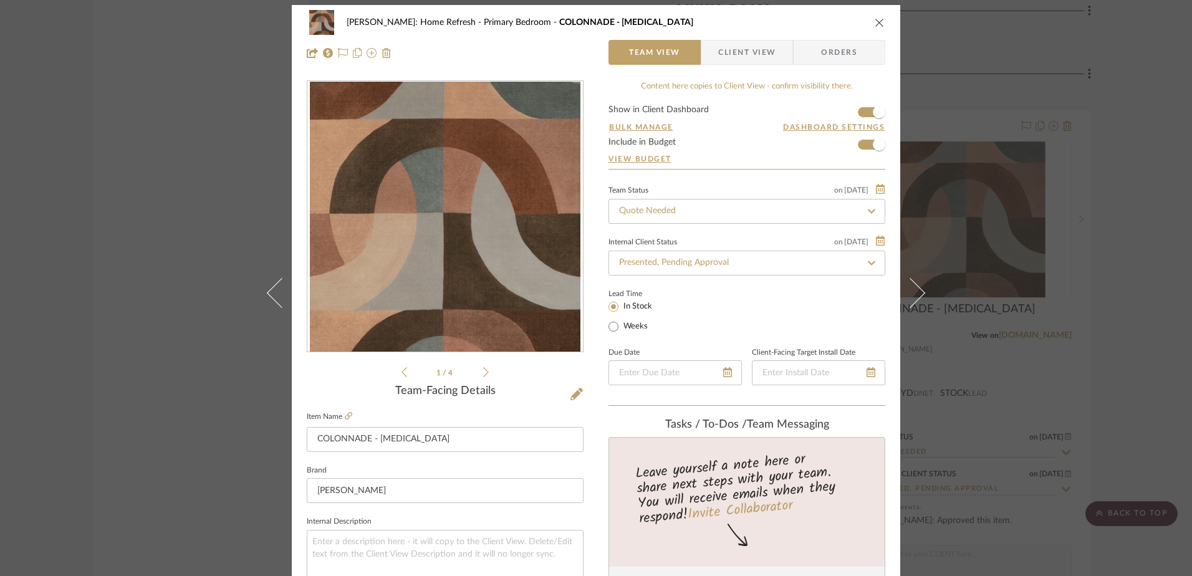
scroll to position [0, 0]
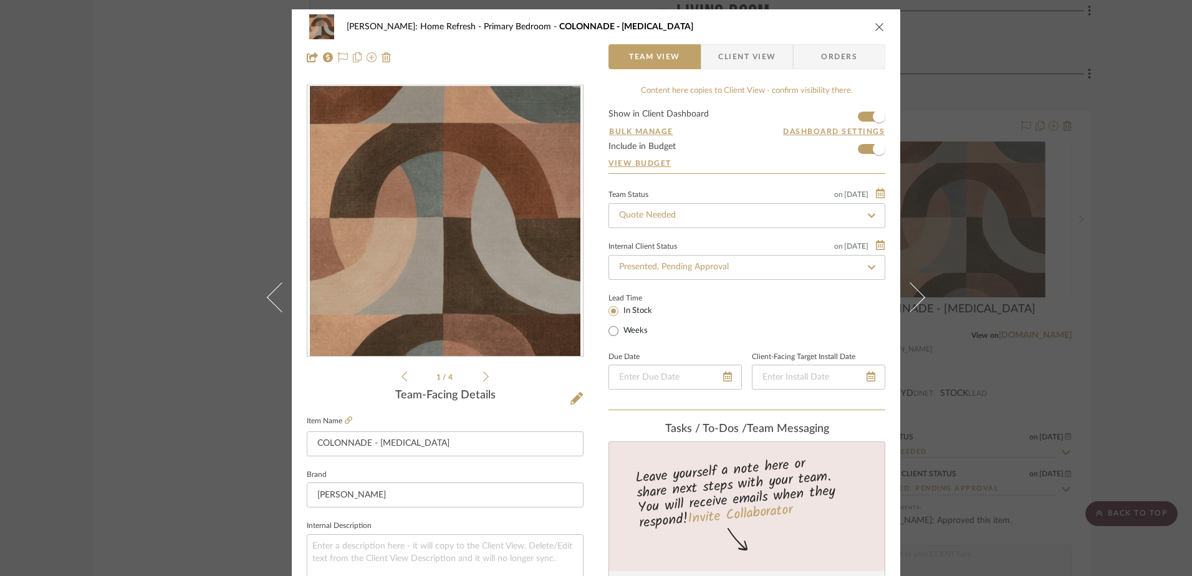
click at [734, 54] on span "Client View" at bounding box center [746, 56] width 57 height 25
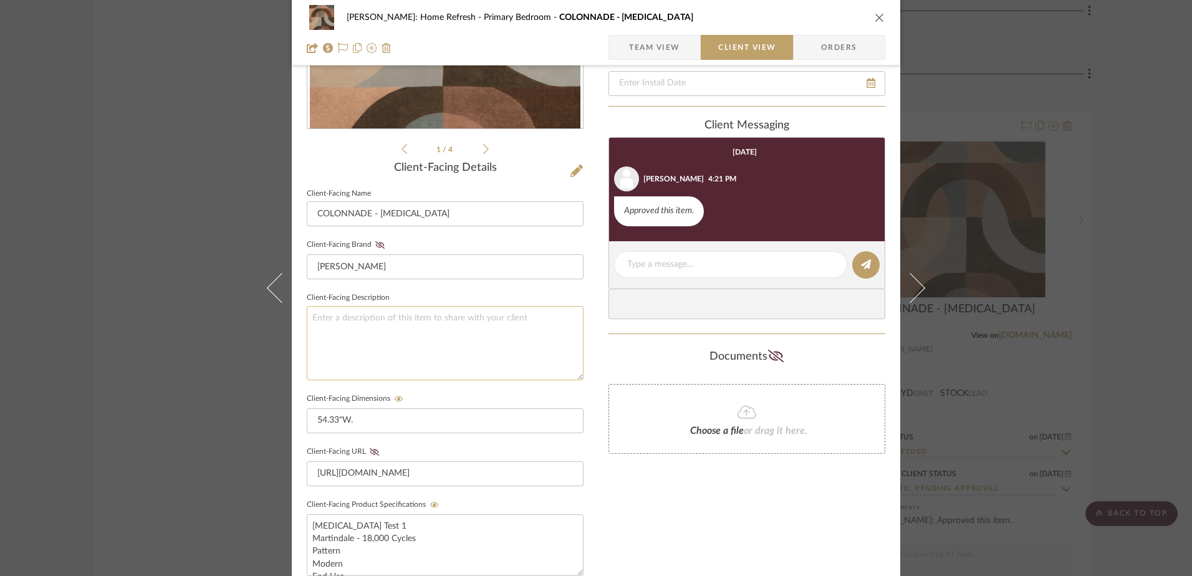
scroll to position [249, 0]
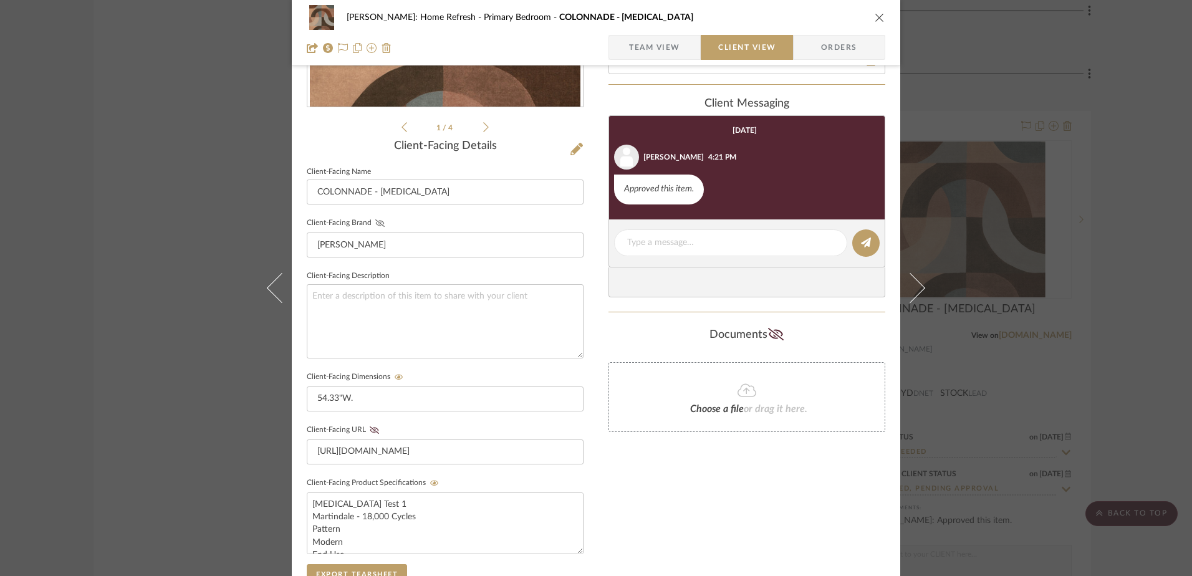
click at [375, 220] on icon at bounding box center [379, 222] width 9 height 7
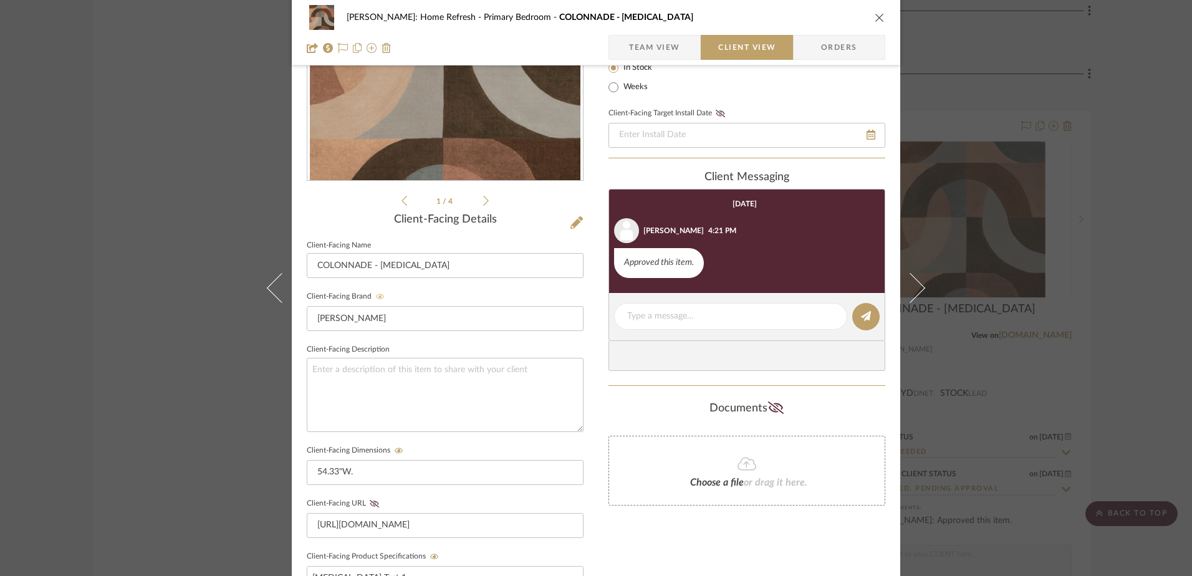
scroll to position [187, 0]
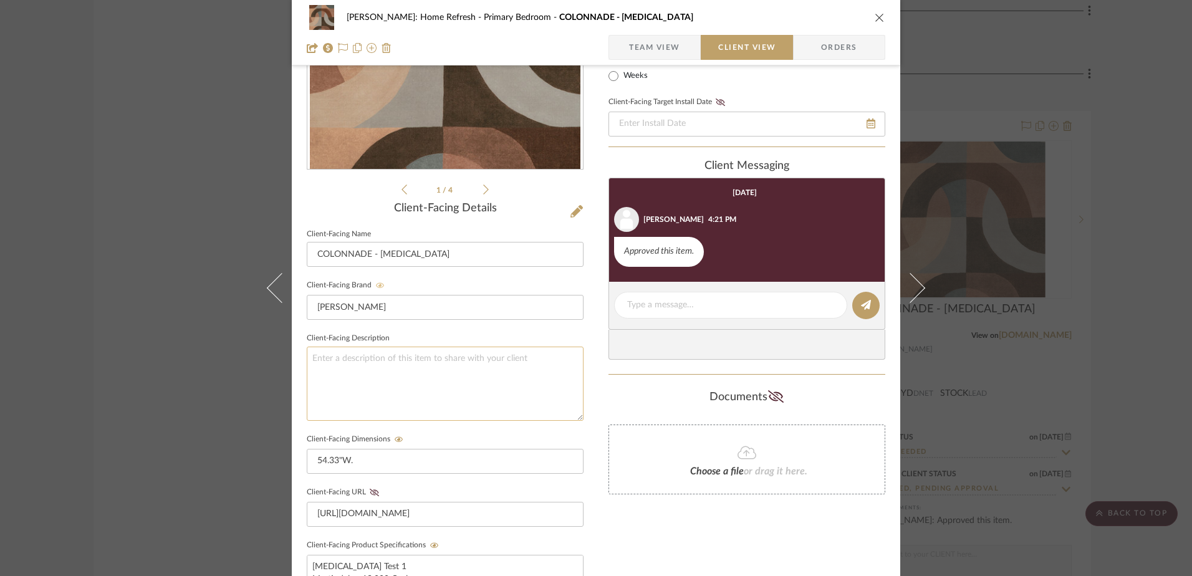
click at [419, 363] on textarea at bounding box center [445, 384] width 277 height 74
type textarea "Lee Jofa Colonnade Cinnabar Fabric Custom fabric for XL lumbar Pillow 18" x 36""
